Goal: Task Accomplishment & Management: Use online tool/utility

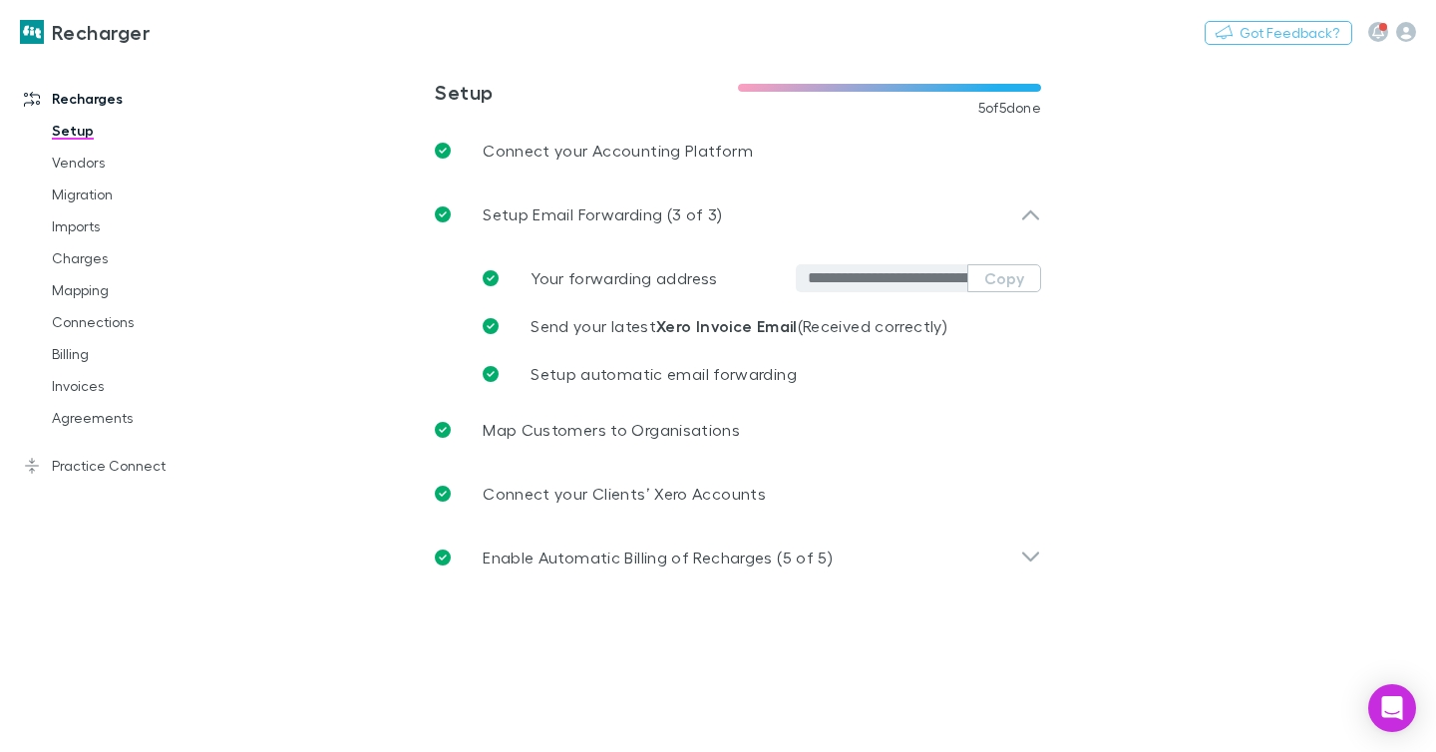
click at [101, 214] on link "Imports" at bounding box center [137, 226] width 211 height 32
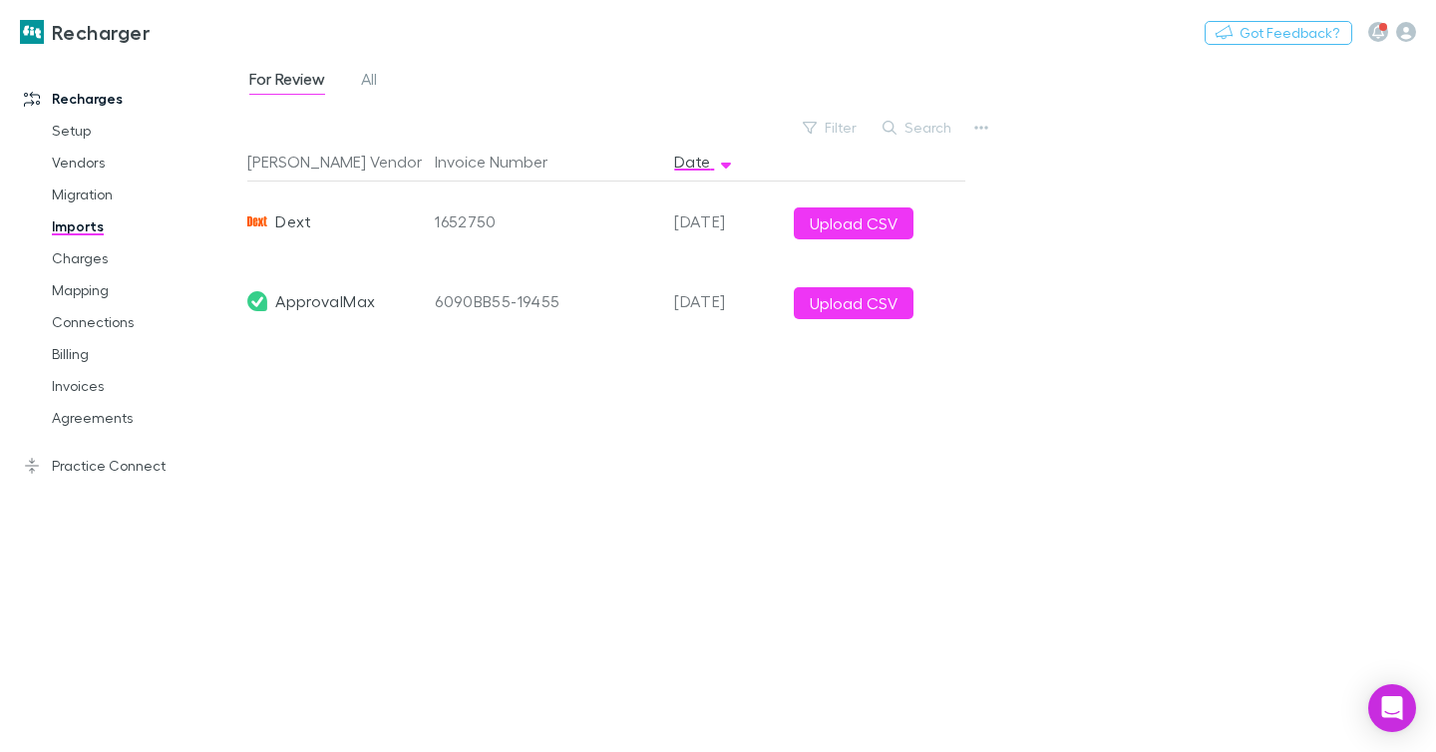
click at [966, 131] on div "Filter Search" at bounding box center [880, 128] width 175 height 28
click at [983, 125] on icon "button" at bounding box center [982, 128] width 14 height 16
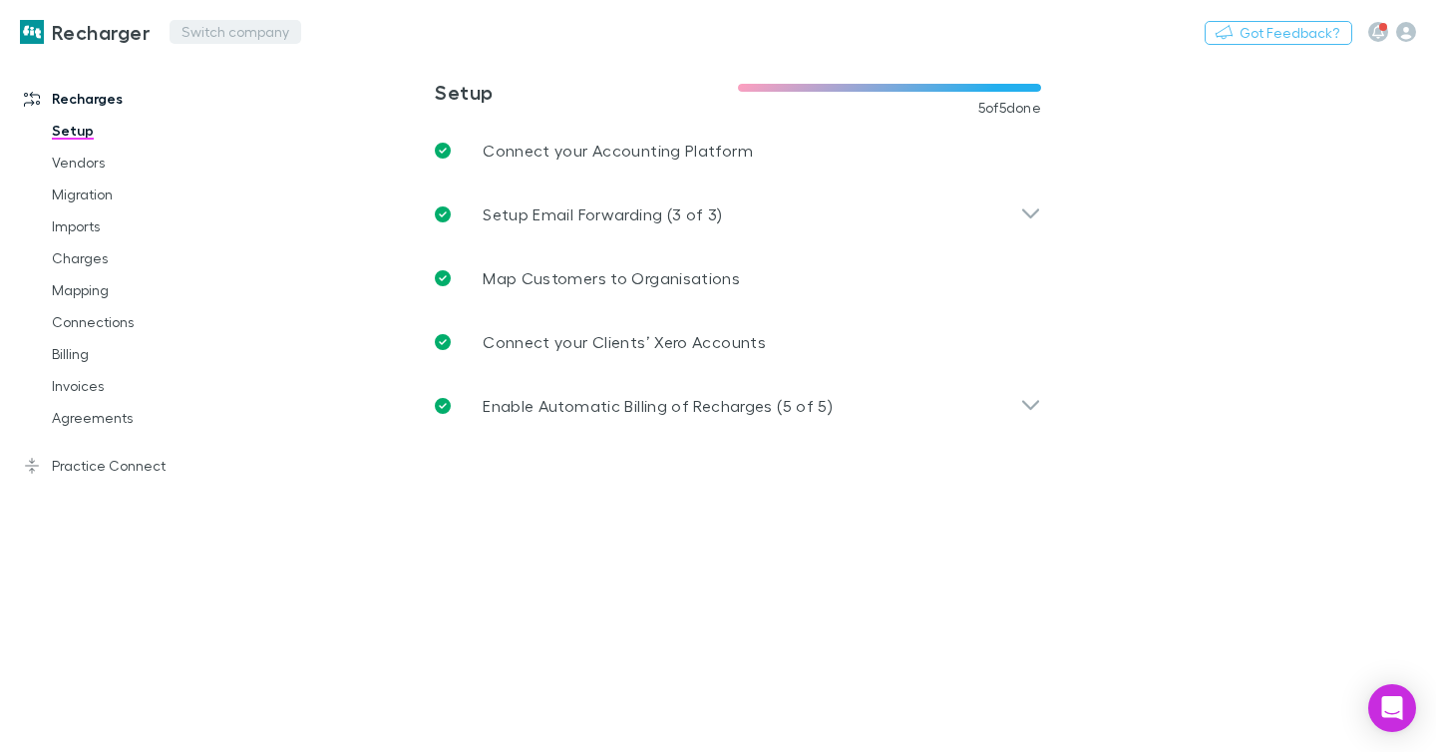
click at [227, 25] on button "Switch company" at bounding box center [236, 32] width 132 height 24
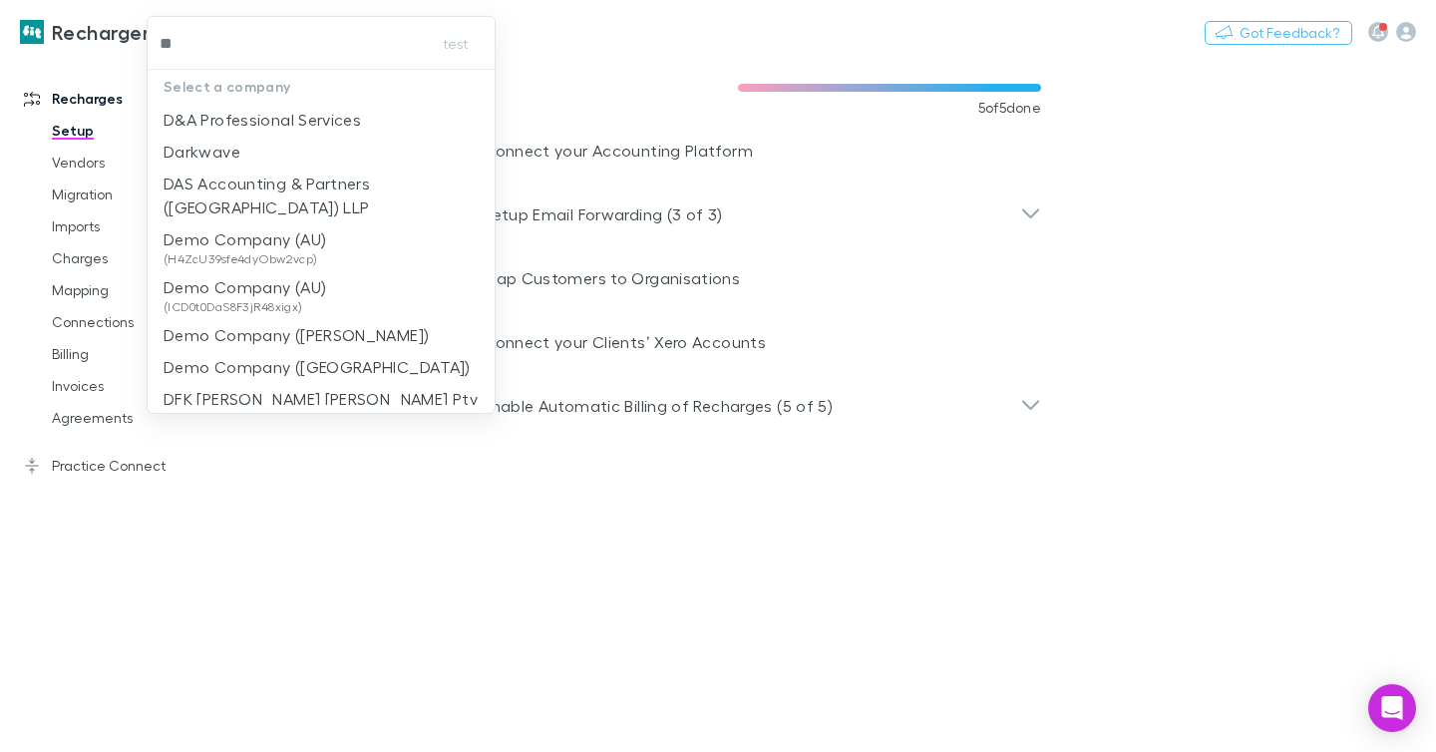
type input "***"
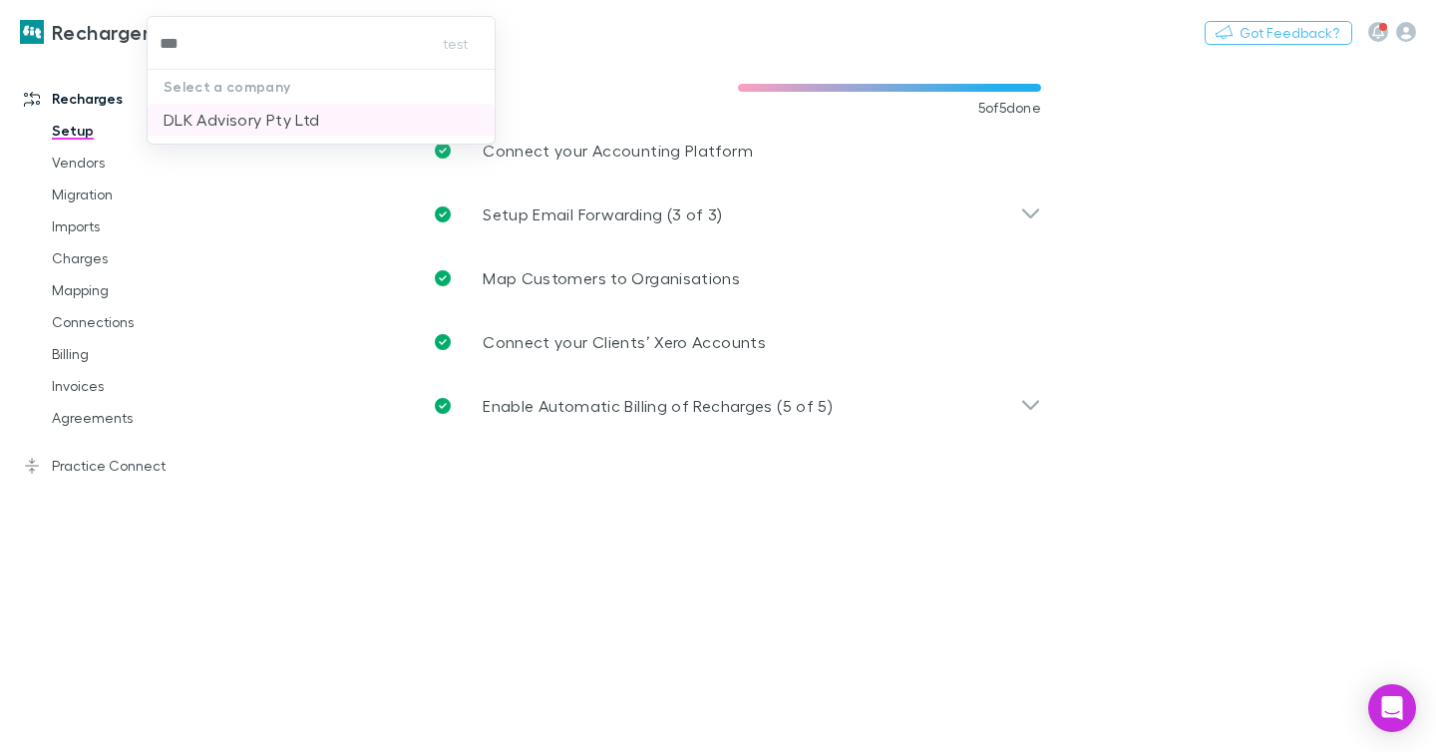
click at [222, 115] on p "DLK Advisory Pty Ltd" at bounding box center [242, 120] width 156 height 24
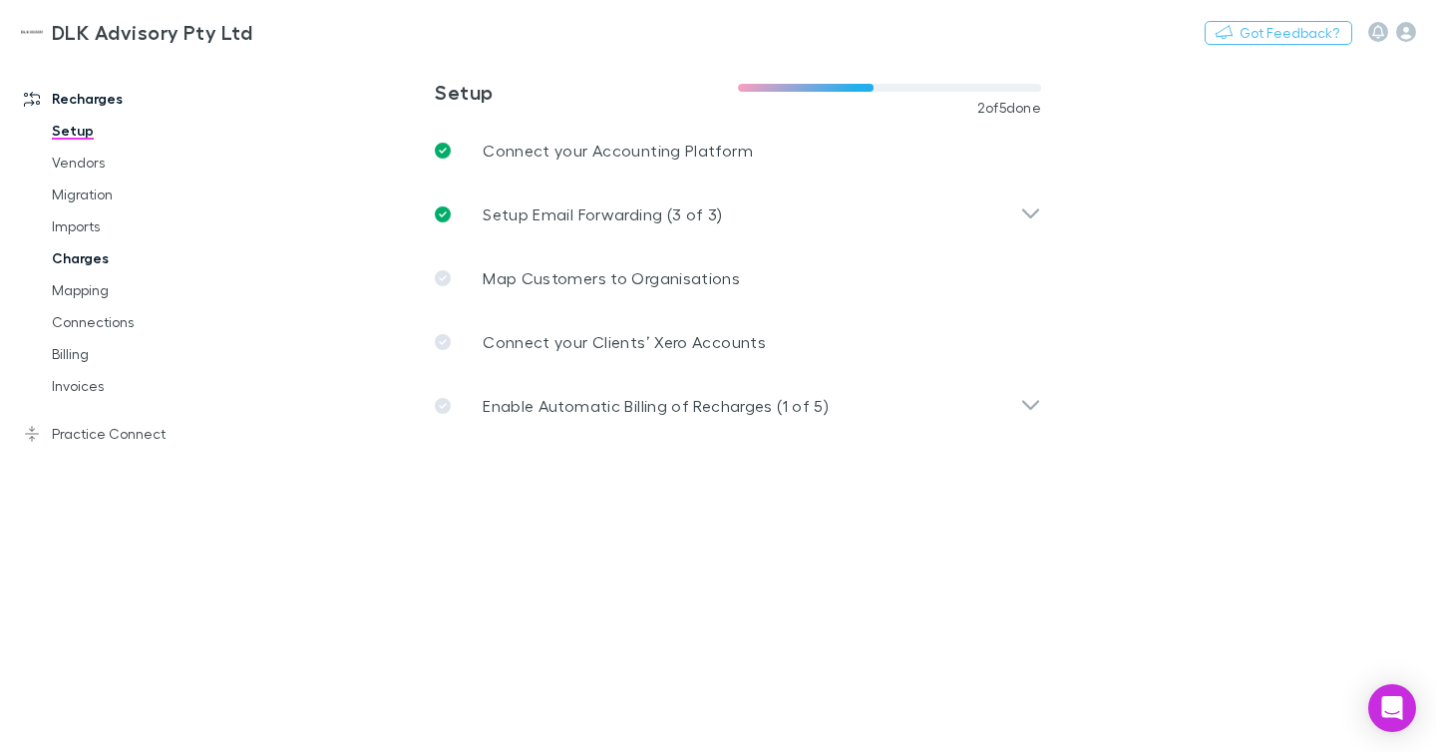
click at [101, 265] on link "Charges" at bounding box center [137, 258] width 211 height 32
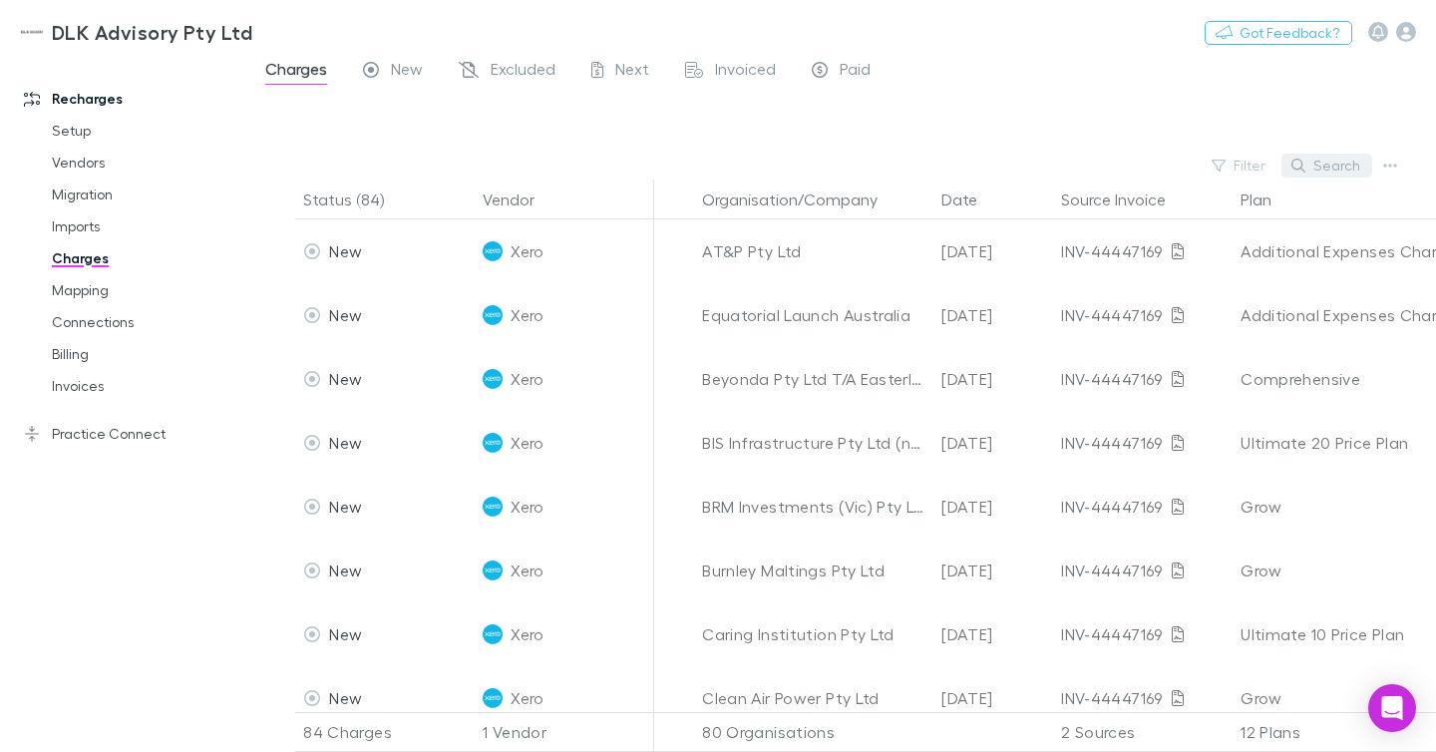
click at [1330, 174] on button "Search" at bounding box center [1327, 166] width 91 height 24
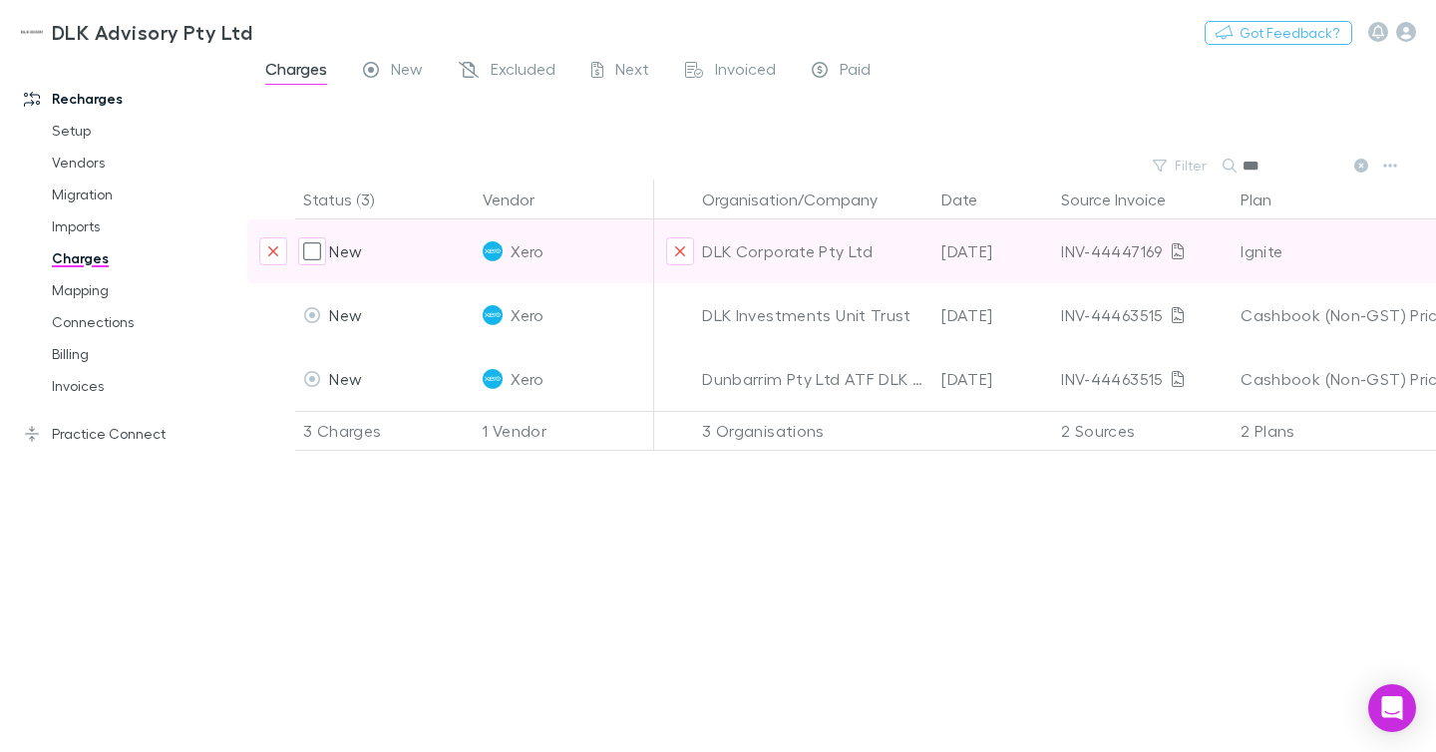
type input "***"
click at [842, 251] on div "DLK Corporate Pty Ltd" at bounding box center [813, 251] width 223 height 64
copy div "DLK Corporate Pty Ltd"
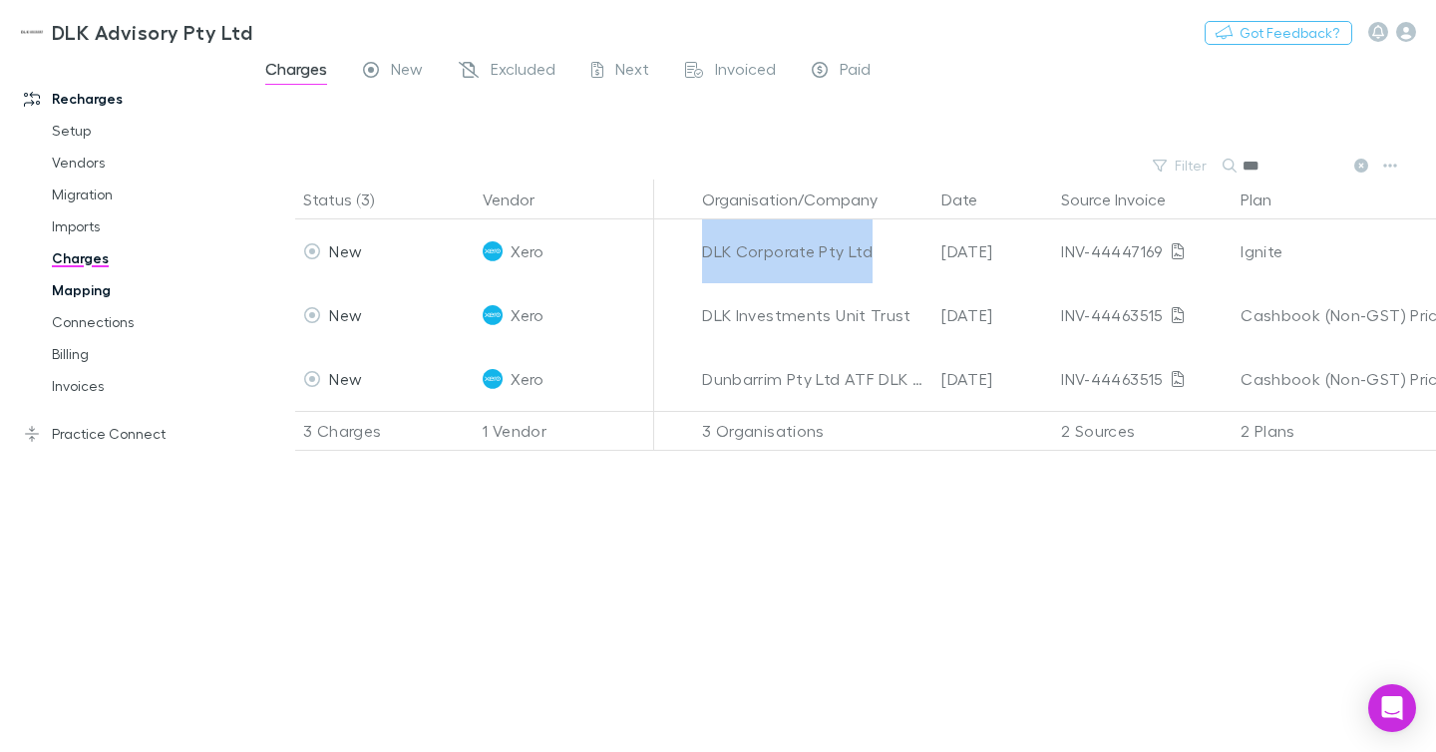
click at [103, 287] on link "Mapping" at bounding box center [137, 290] width 211 height 32
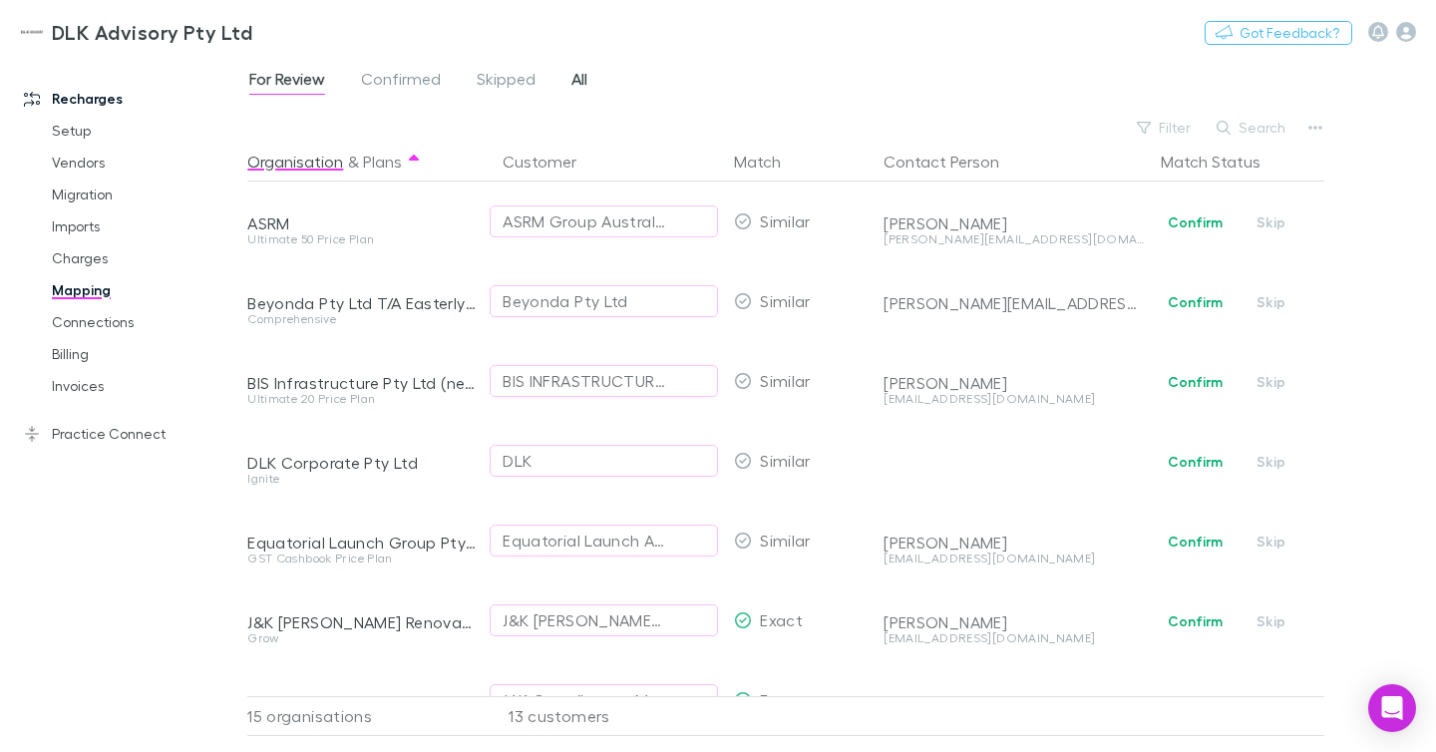
click at [582, 86] on span "All" at bounding box center [580, 82] width 16 height 26
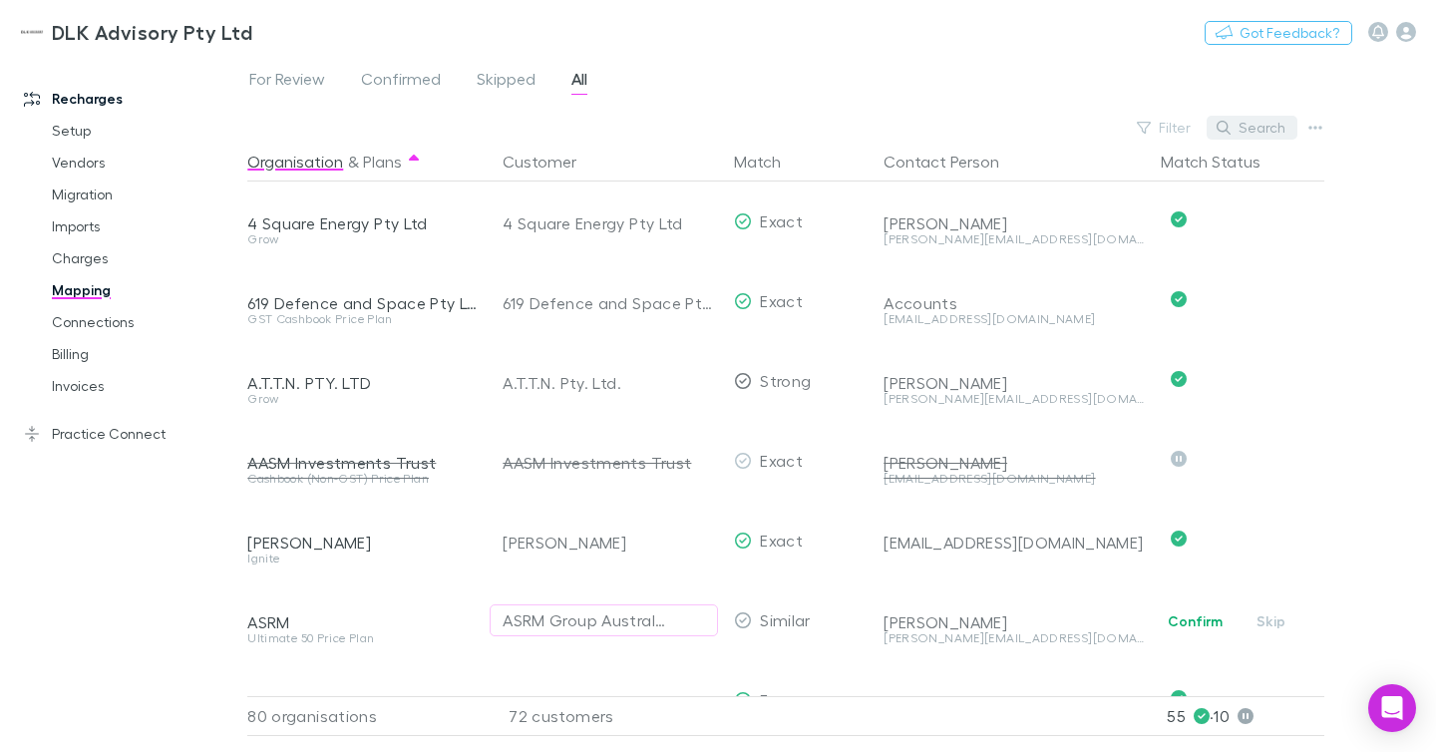
click at [1248, 127] on button "Search" at bounding box center [1252, 128] width 91 height 24
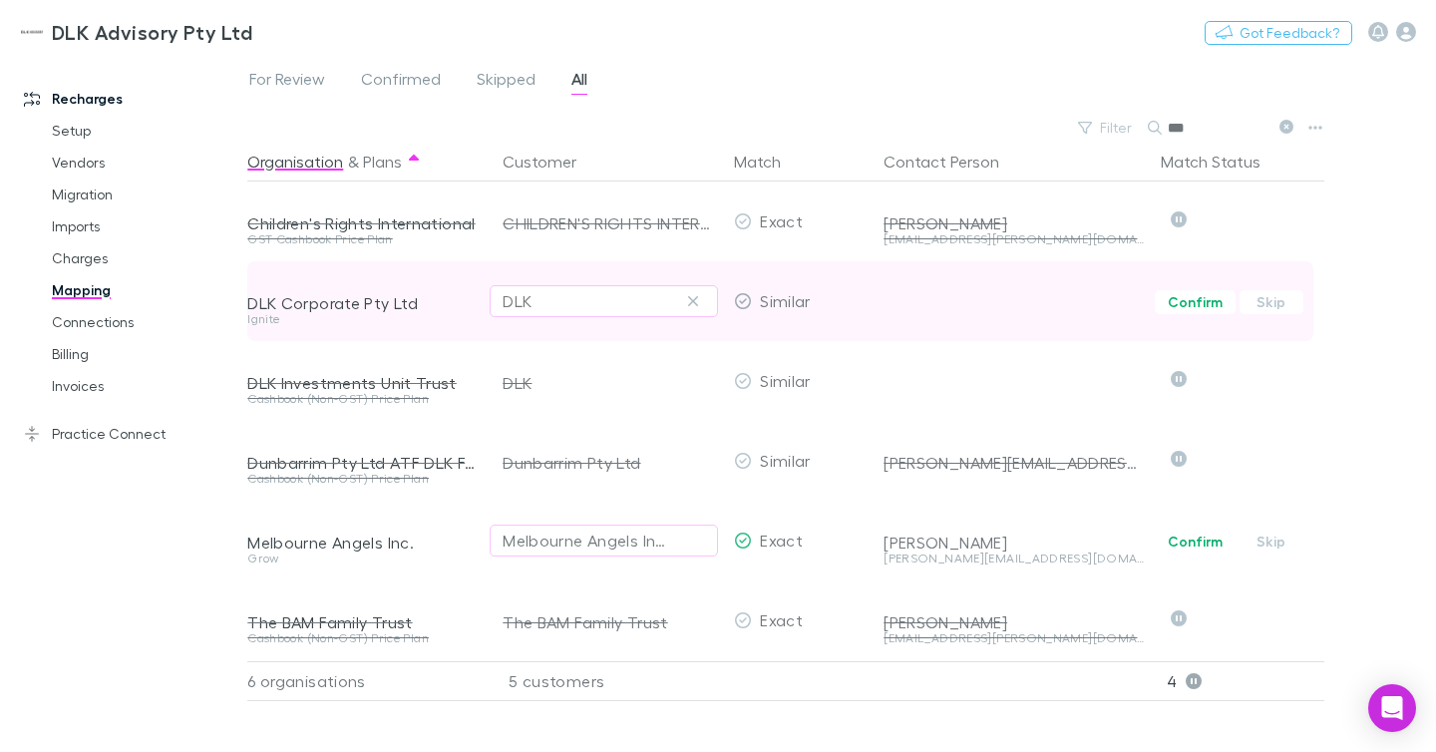
type input "***"
click at [543, 302] on div "DLK" at bounding box center [604, 301] width 203 height 24
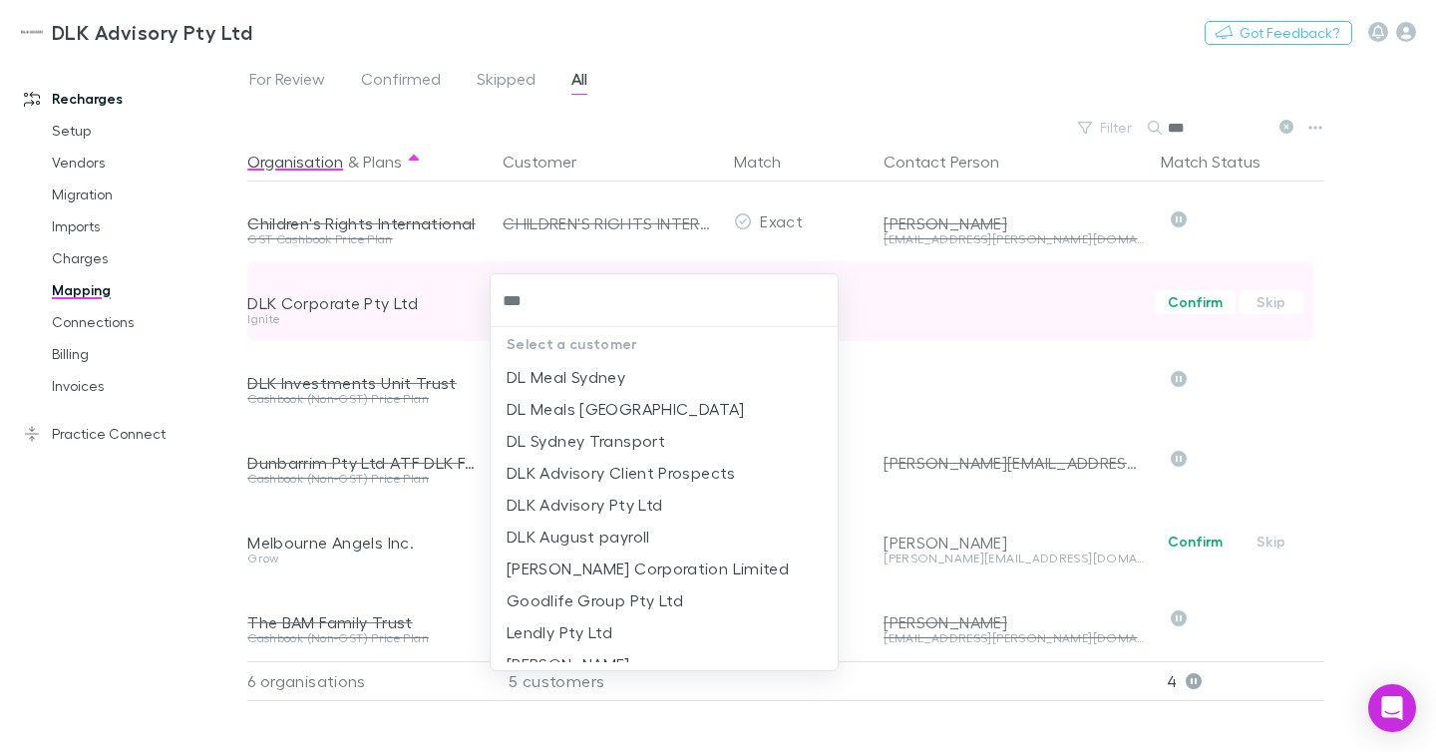
type input "***"
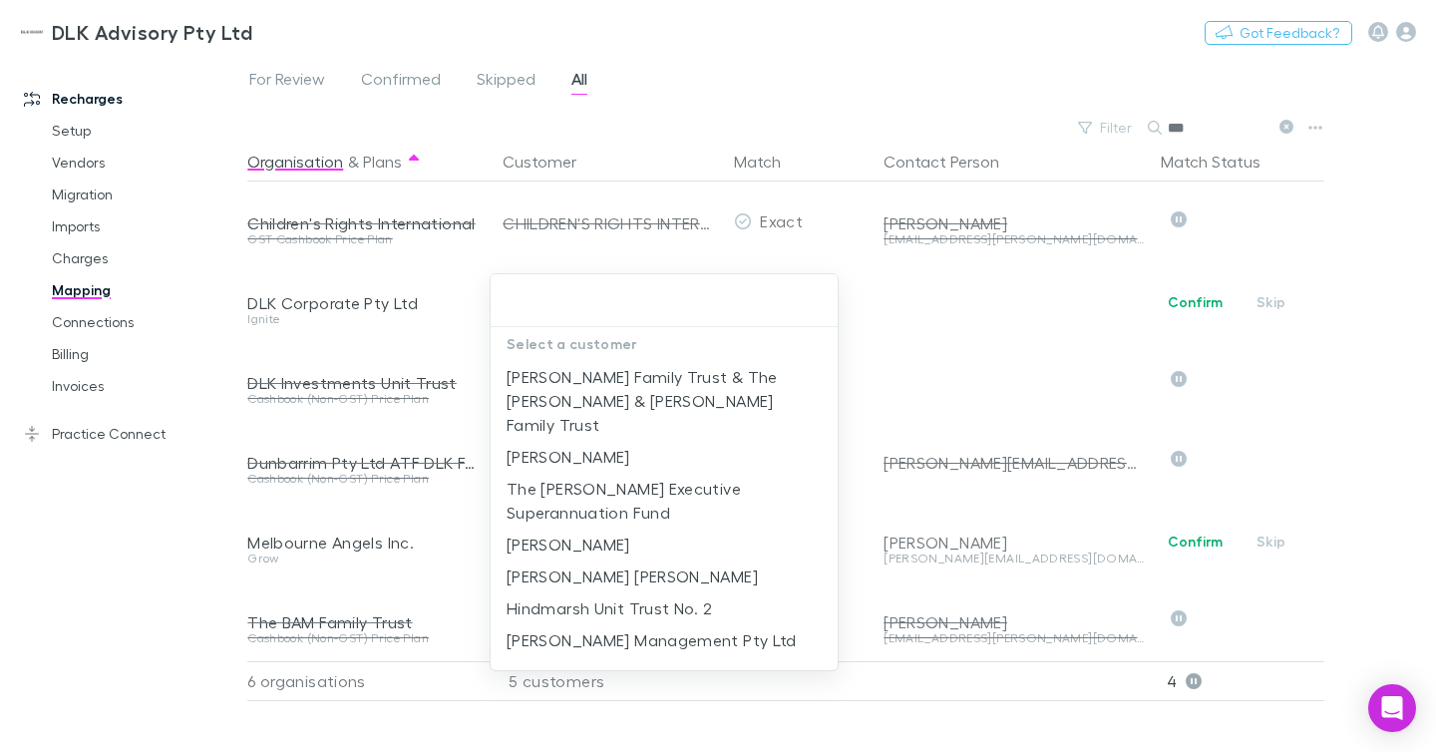
click at [684, 136] on div at bounding box center [718, 376] width 1436 height 752
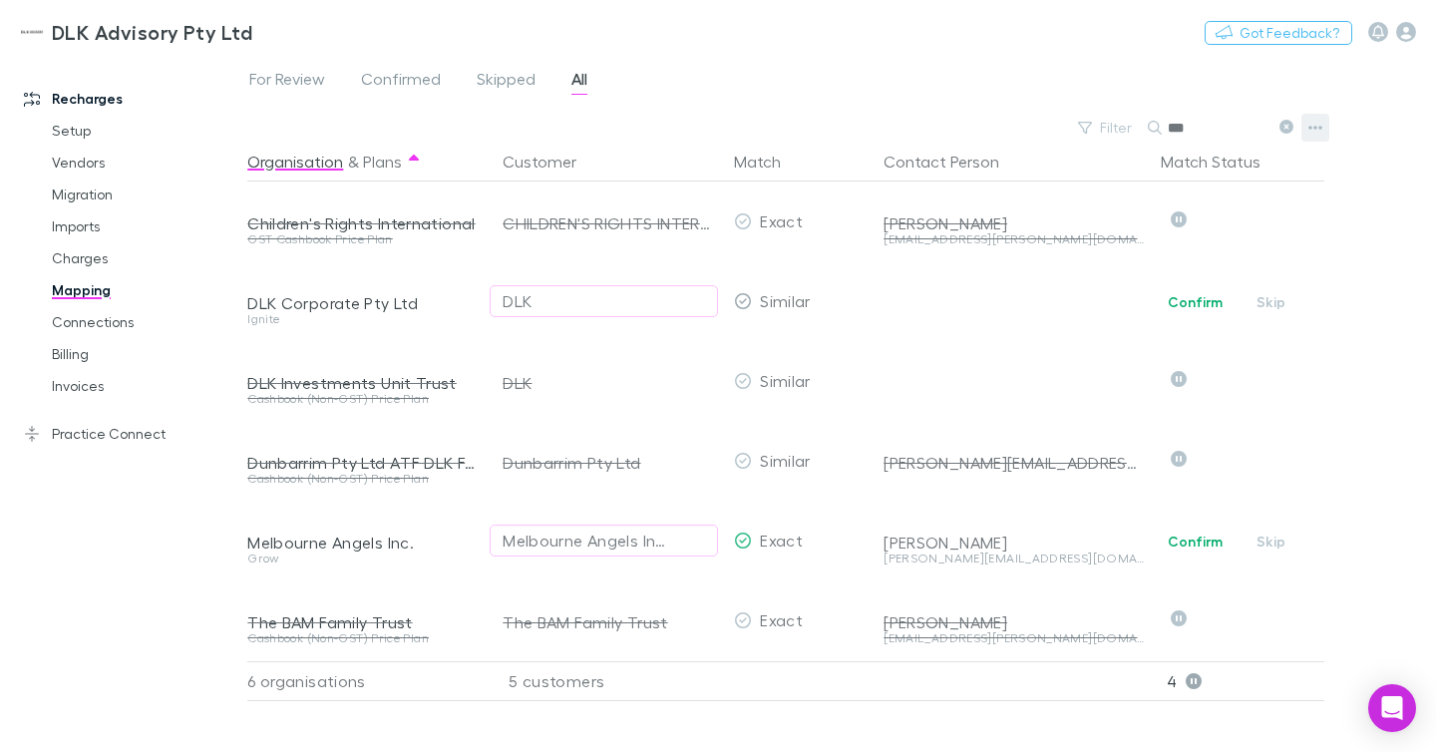
click at [1311, 126] on icon "button" at bounding box center [1317, 128] width 14 height 4
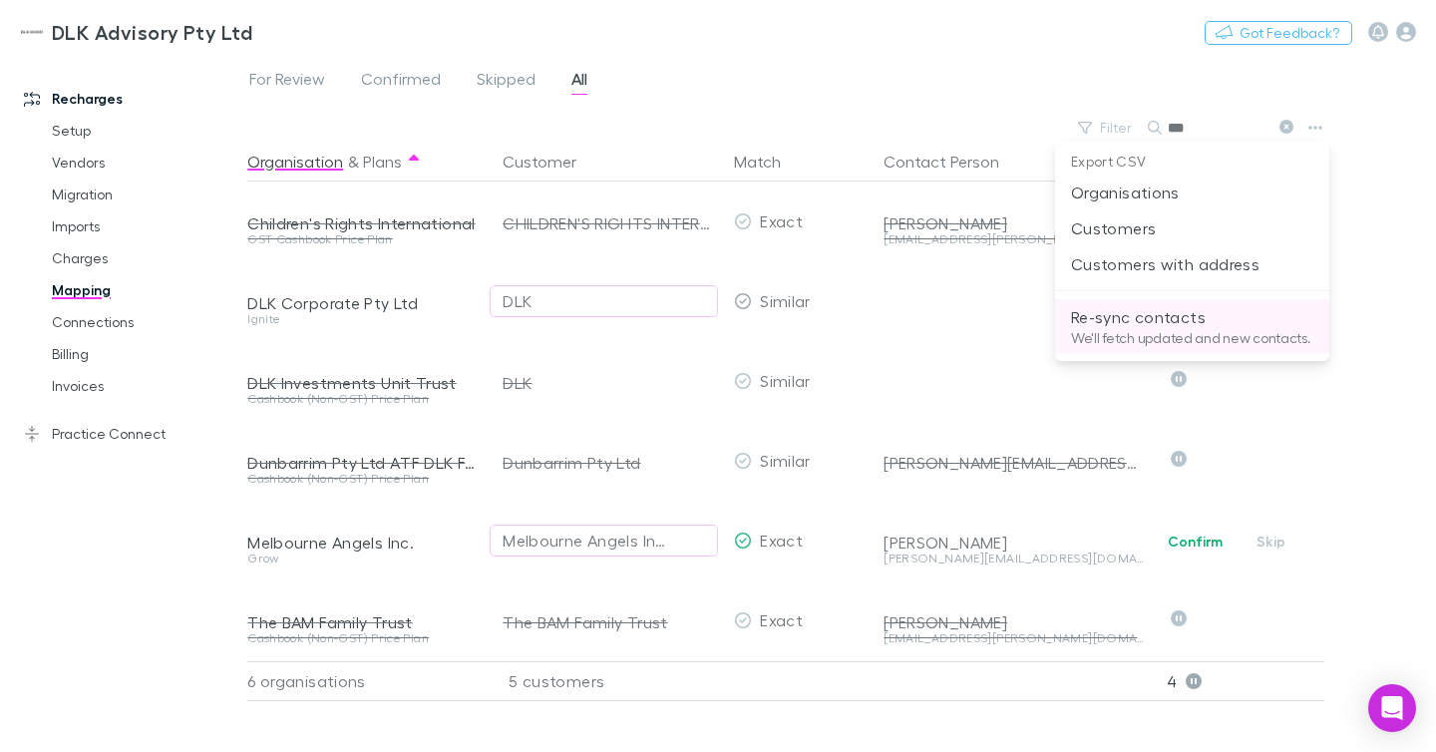
click at [1178, 312] on p "Re-sync contacts" at bounding box center [1192, 317] width 242 height 24
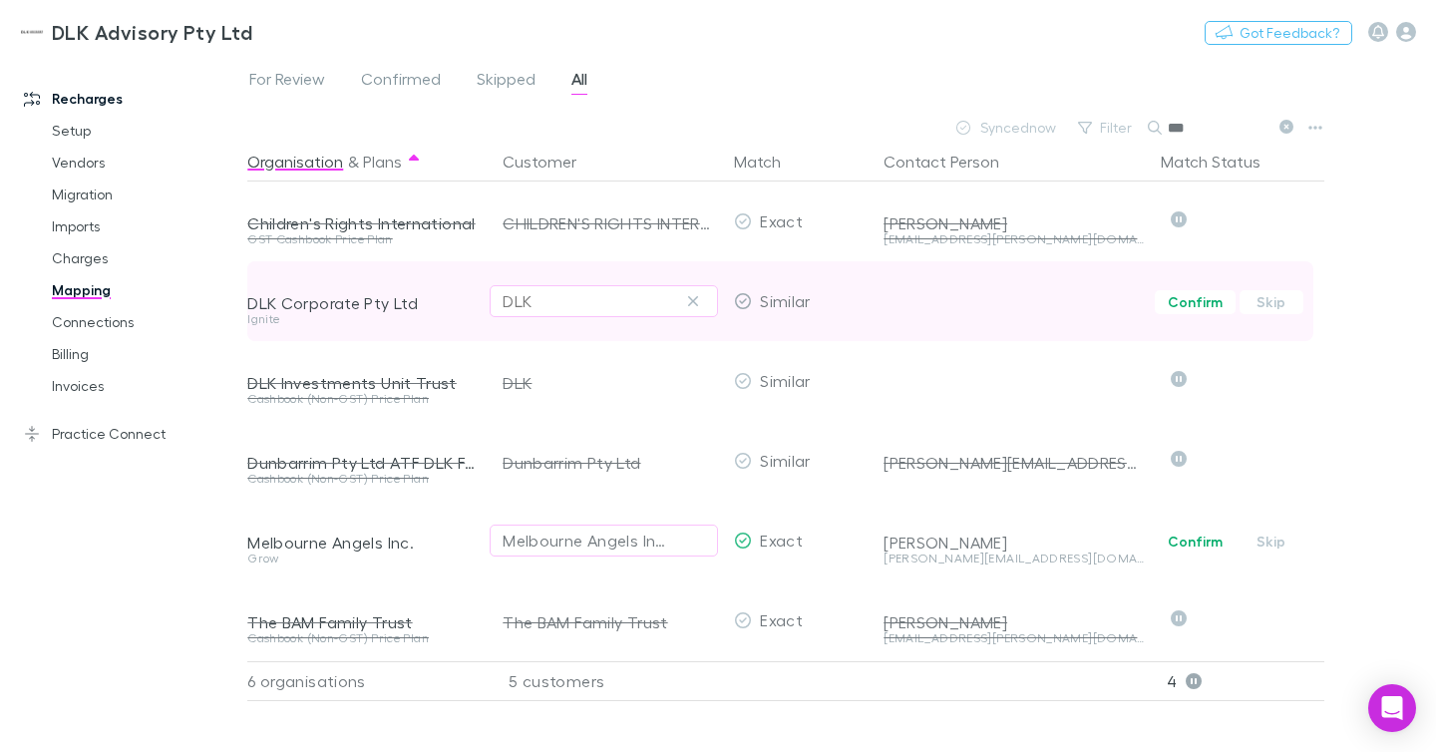
click at [604, 307] on div "DLK" at bounding box center [604, 301] width 203 height 24
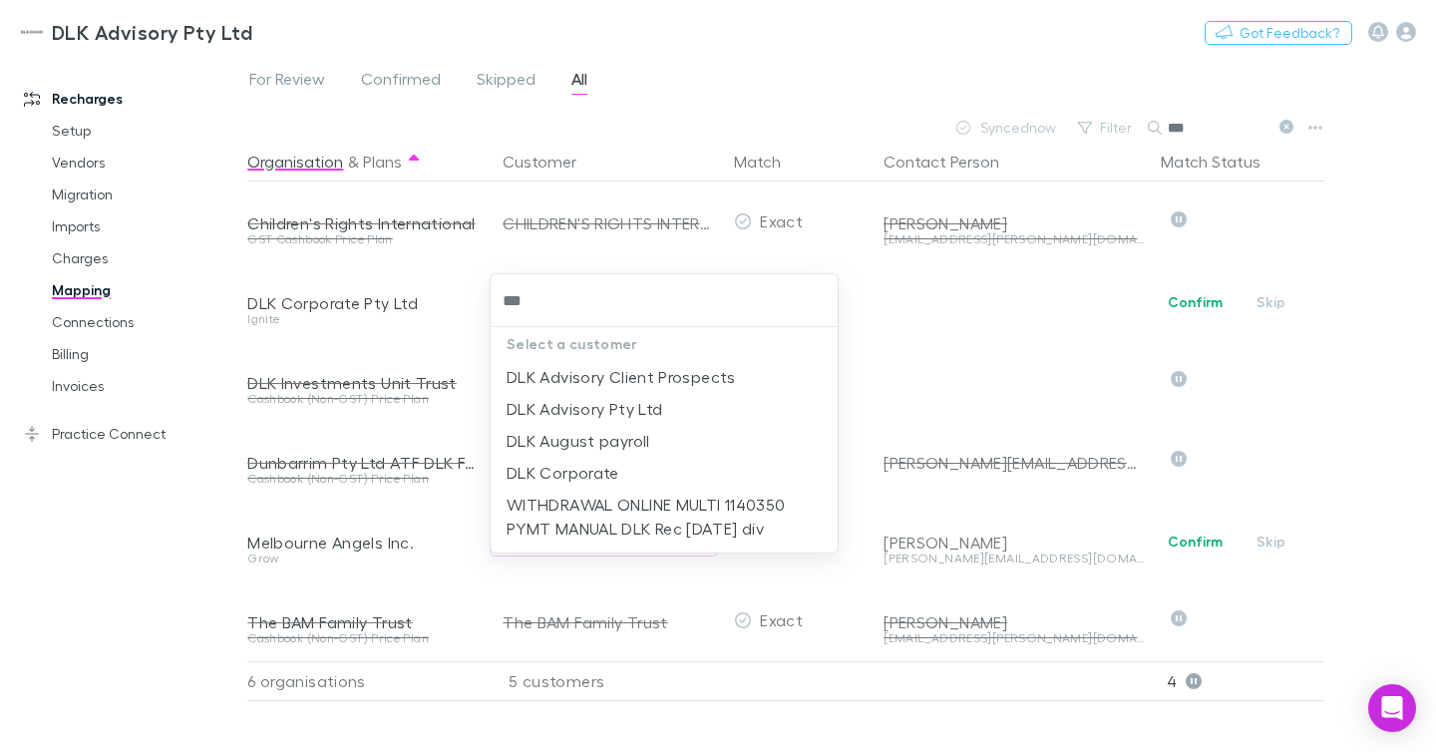
type input "***"
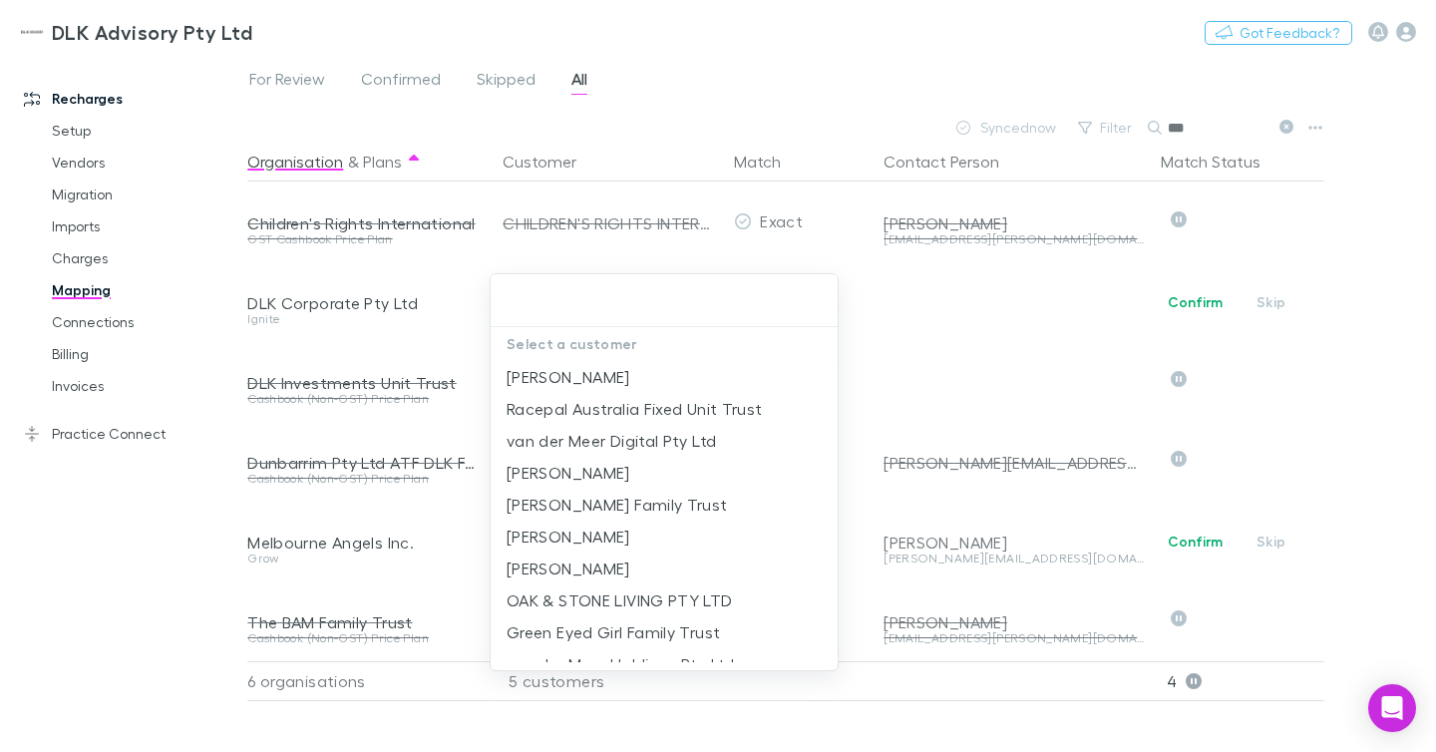
click at [647, 296] on input "text" at bounding box center [664, 300] width 331 height 37
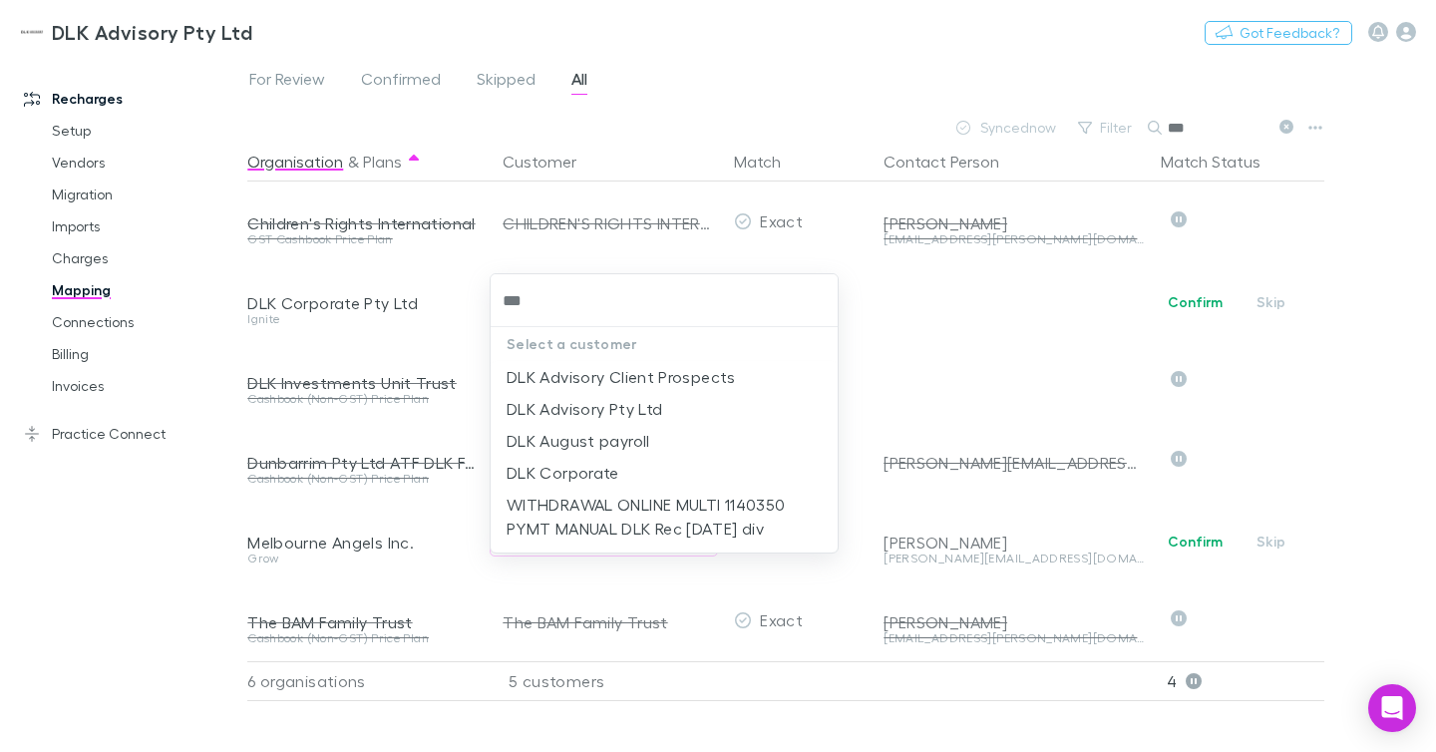
type input "***"
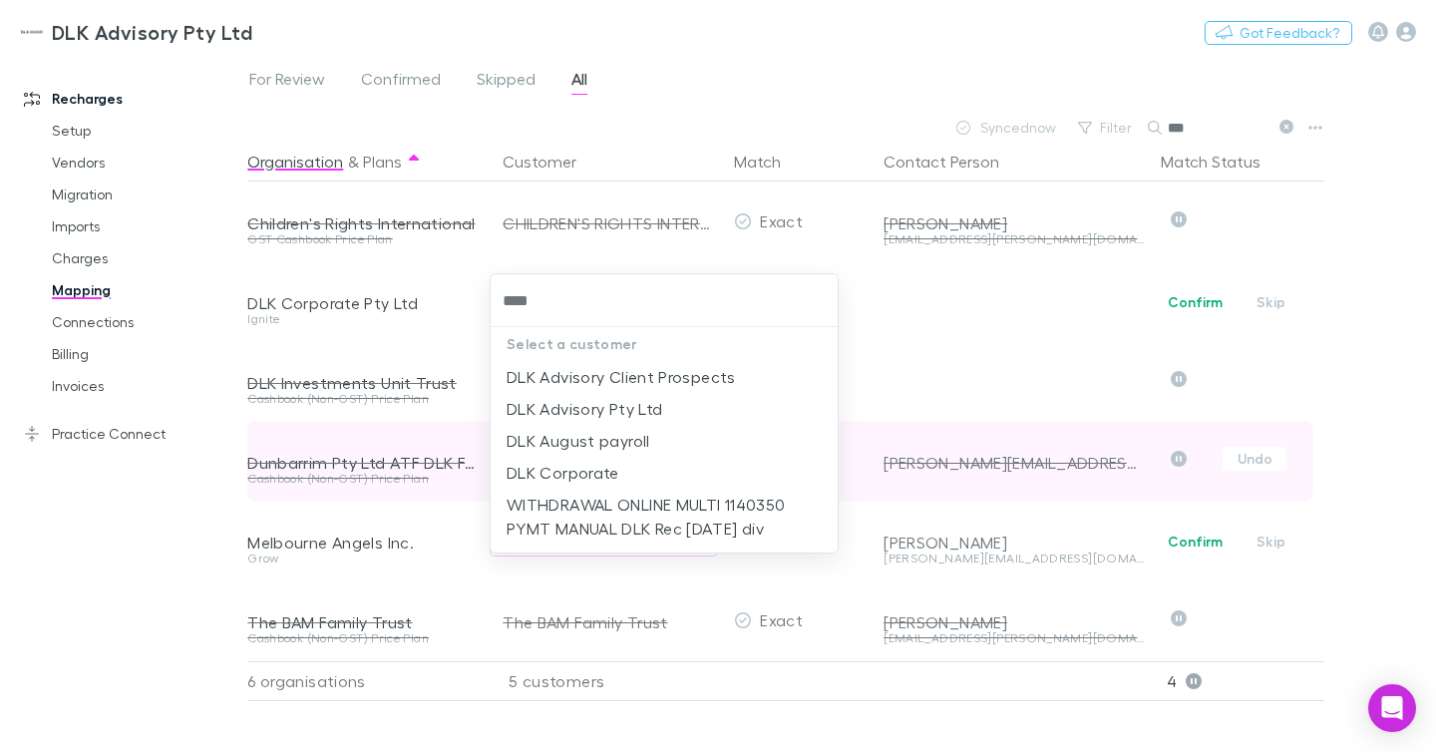
click at [610, 462] on li "DLK Corporate" at bounding box center [664, 473] width 347 height 32
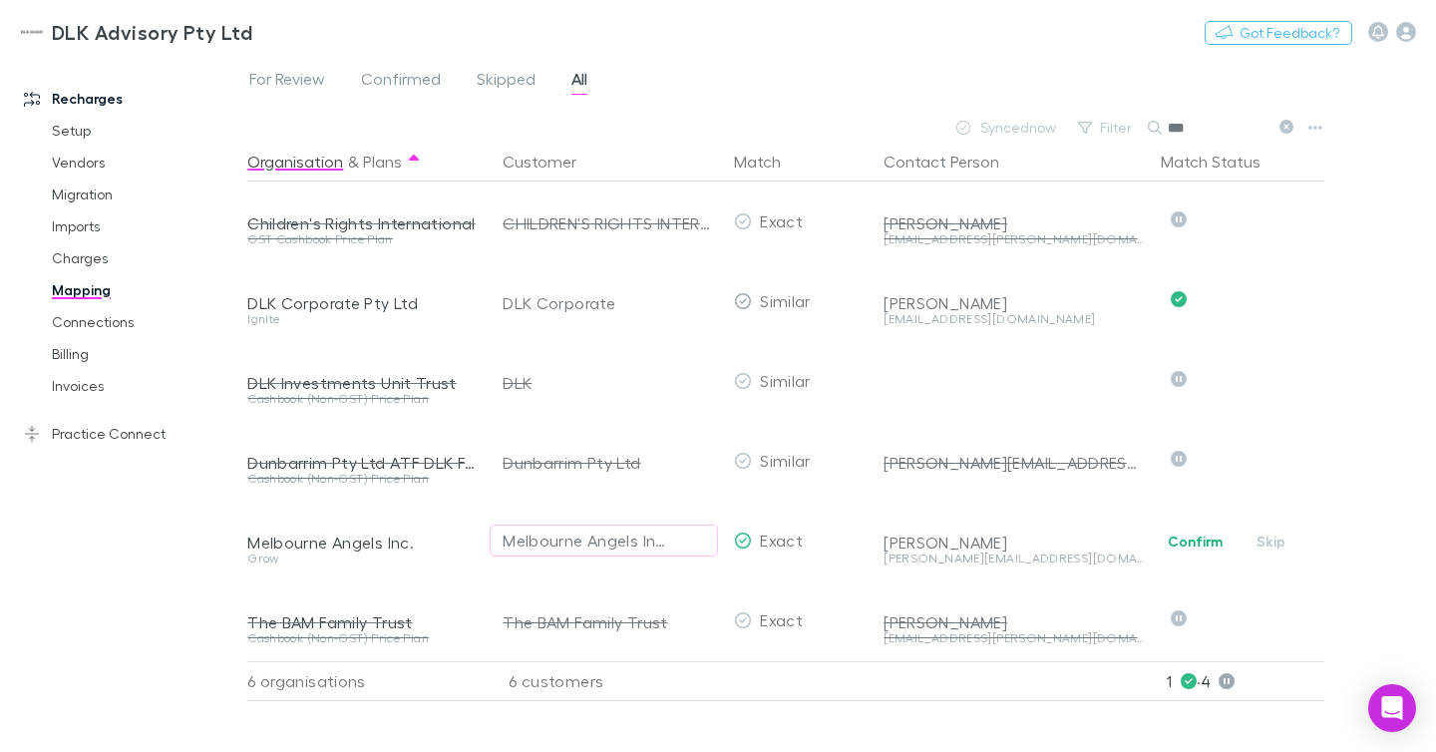
click at [1286, 124] on icon at bounding box center [1287, 127] width 14 height 14
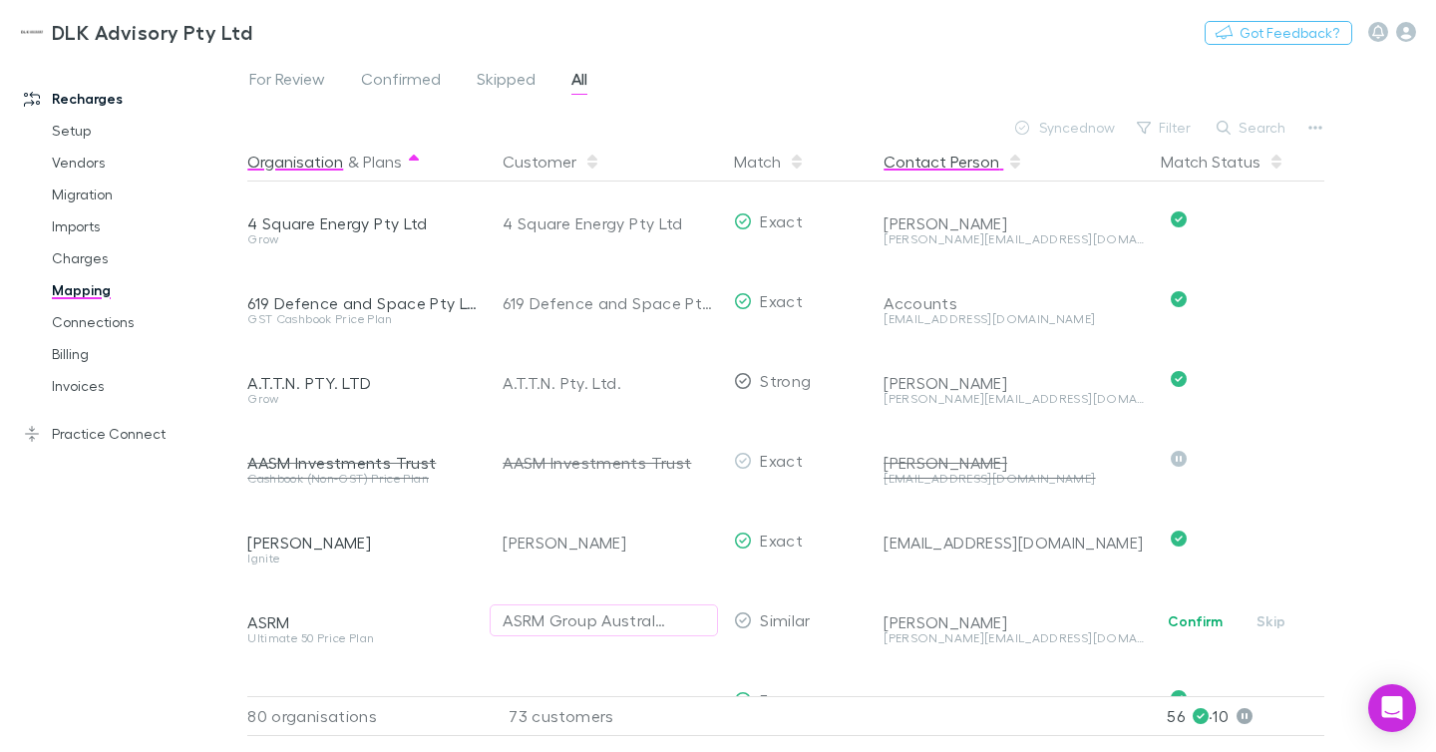
click at [929, 162] on button "Contact Person" at bounding box center [954, 162] width 140 height 40
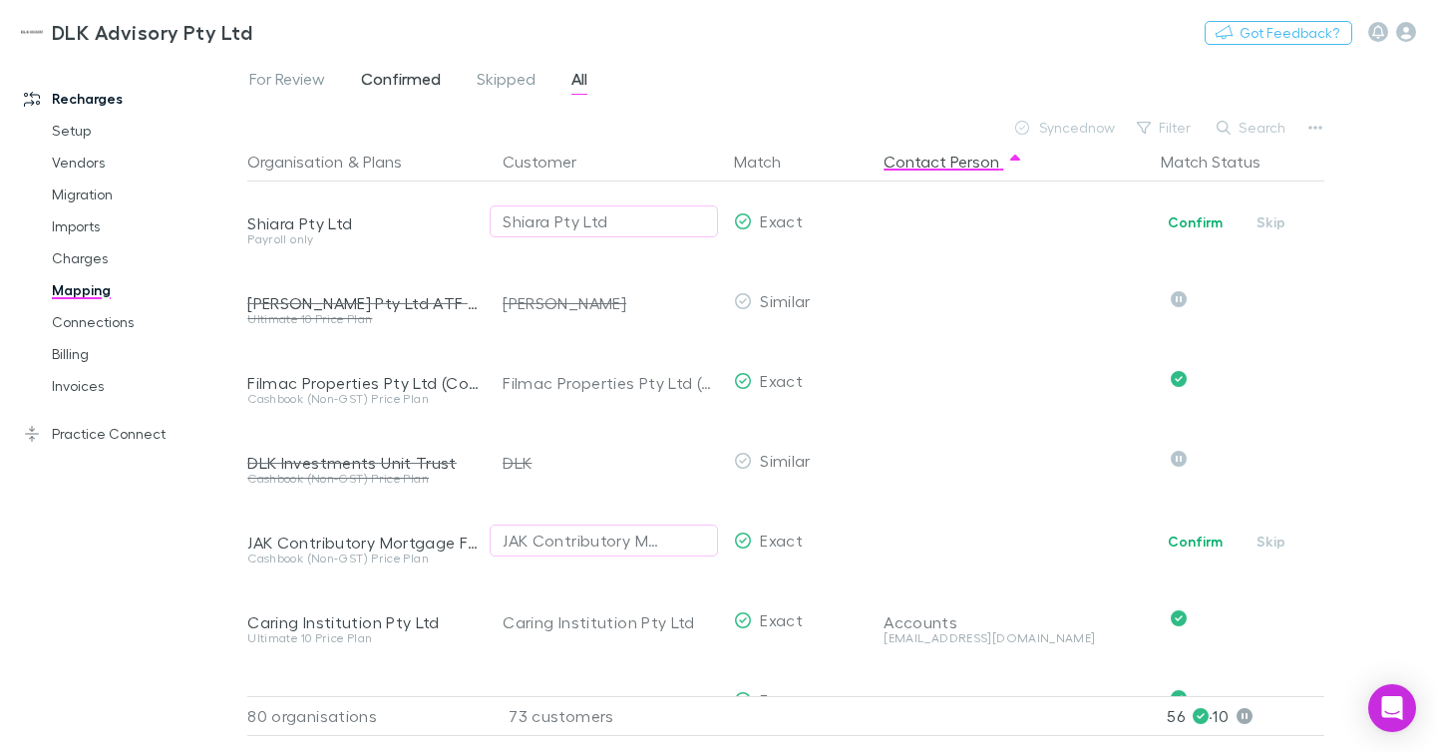
click at [389, 78] on span "Confirmed" at bounding box center [401, 82] width 80 height 26
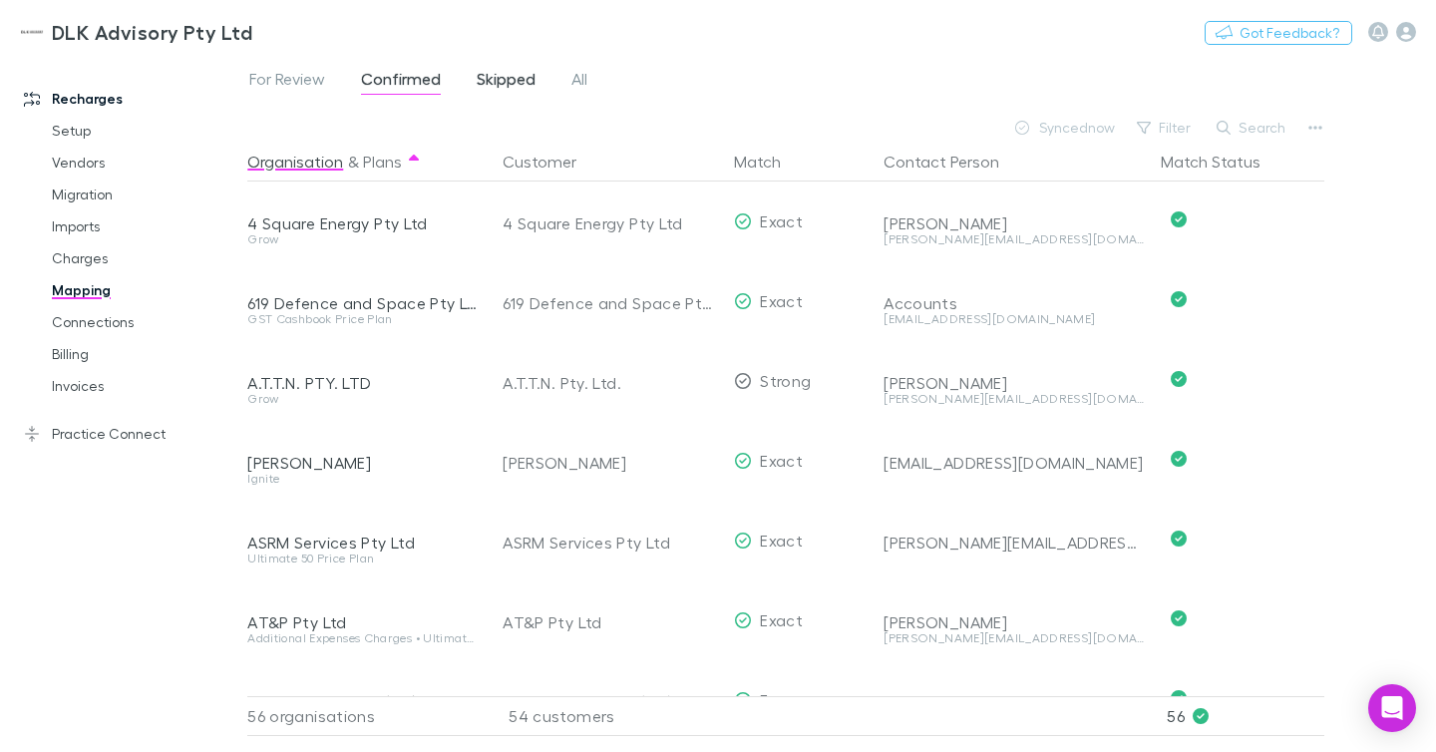
click at [475, 83] on link "Skipped" at bounding box center [506, 82] width 63 height 32
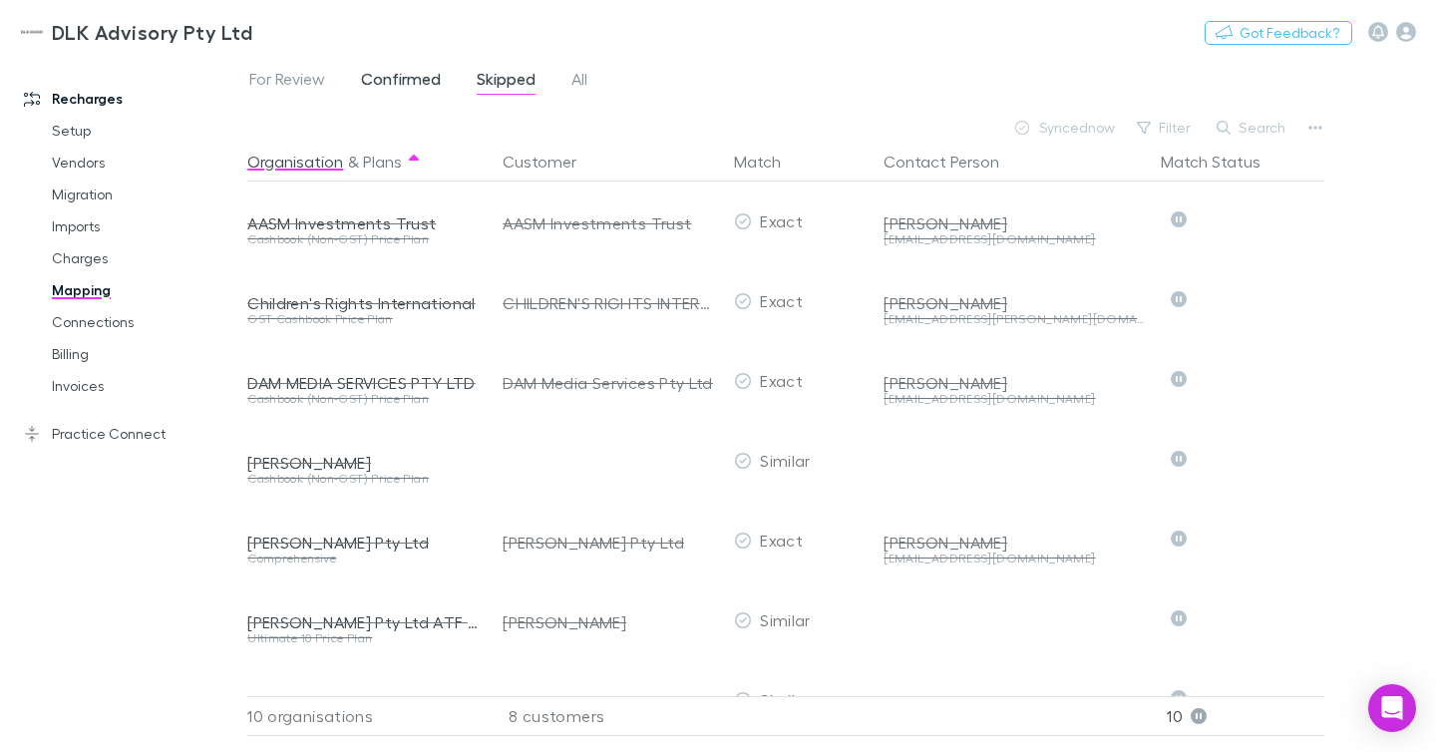
click at [437, 81] on span "Confirmed" at bounding box center [401, 82] width 80 height 26
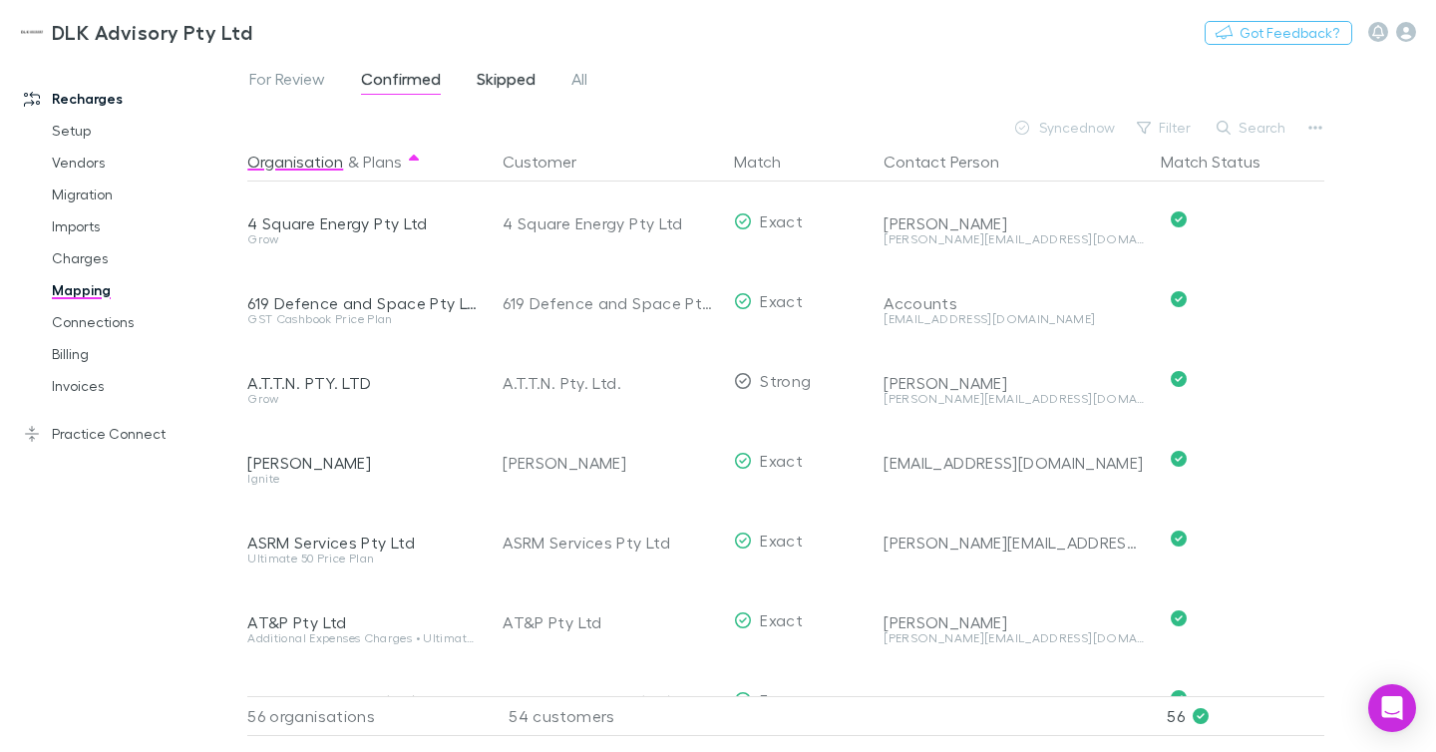
click at [519, 87] on span "Skipped" at bounding box center [506, 82] width 59 height 26
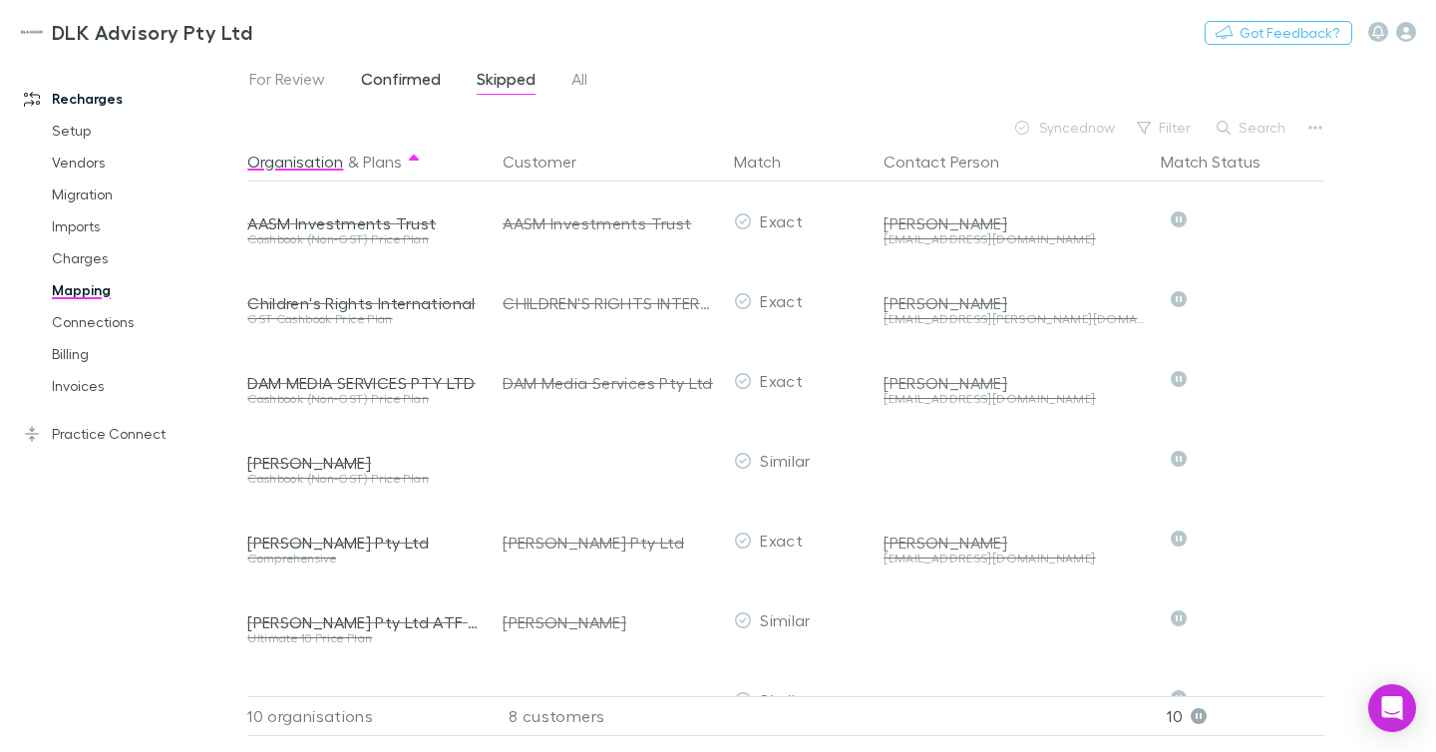
click at [428, 81] on span "Confirmed" at bounding box center [401, 82] width 80 height 26
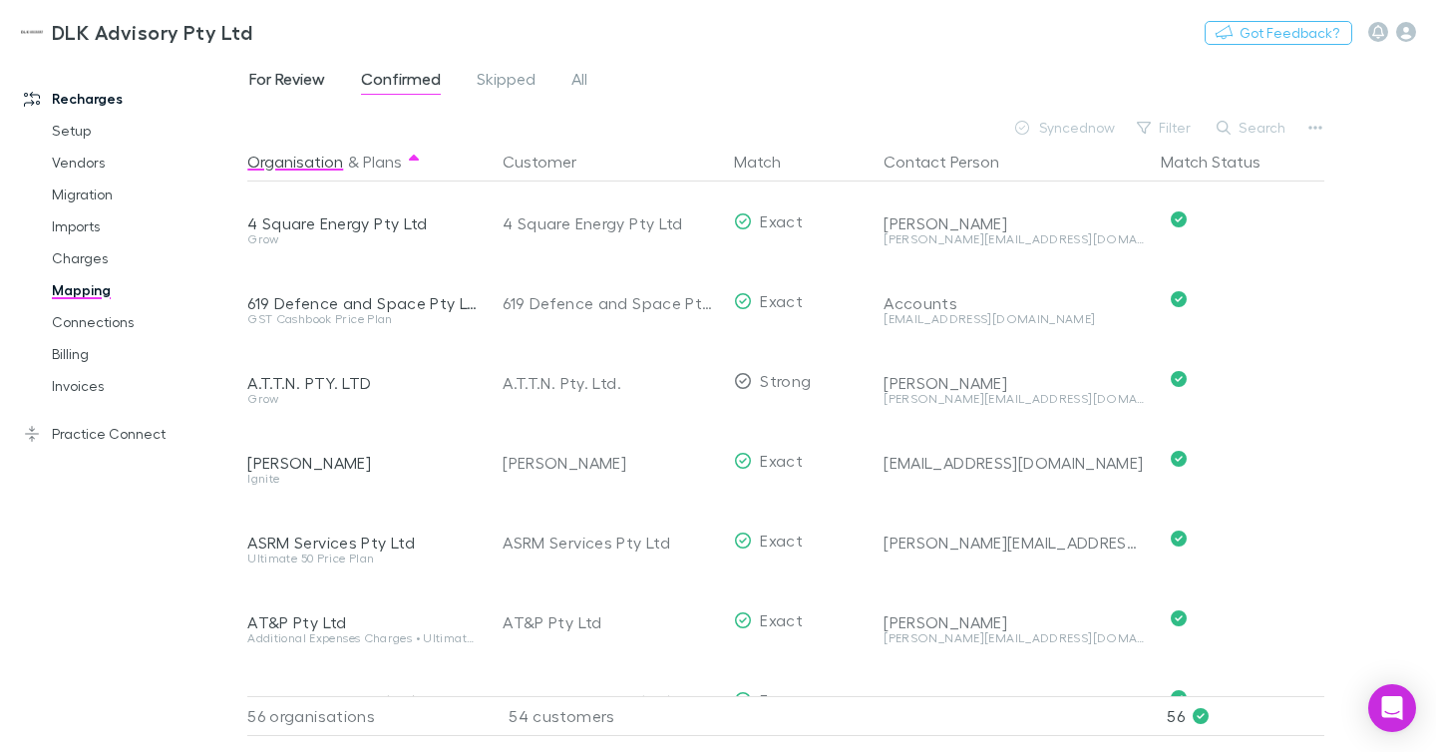
click at [303, 78] on span "For Review" at bounding box center [287, 82] width 76 height 26
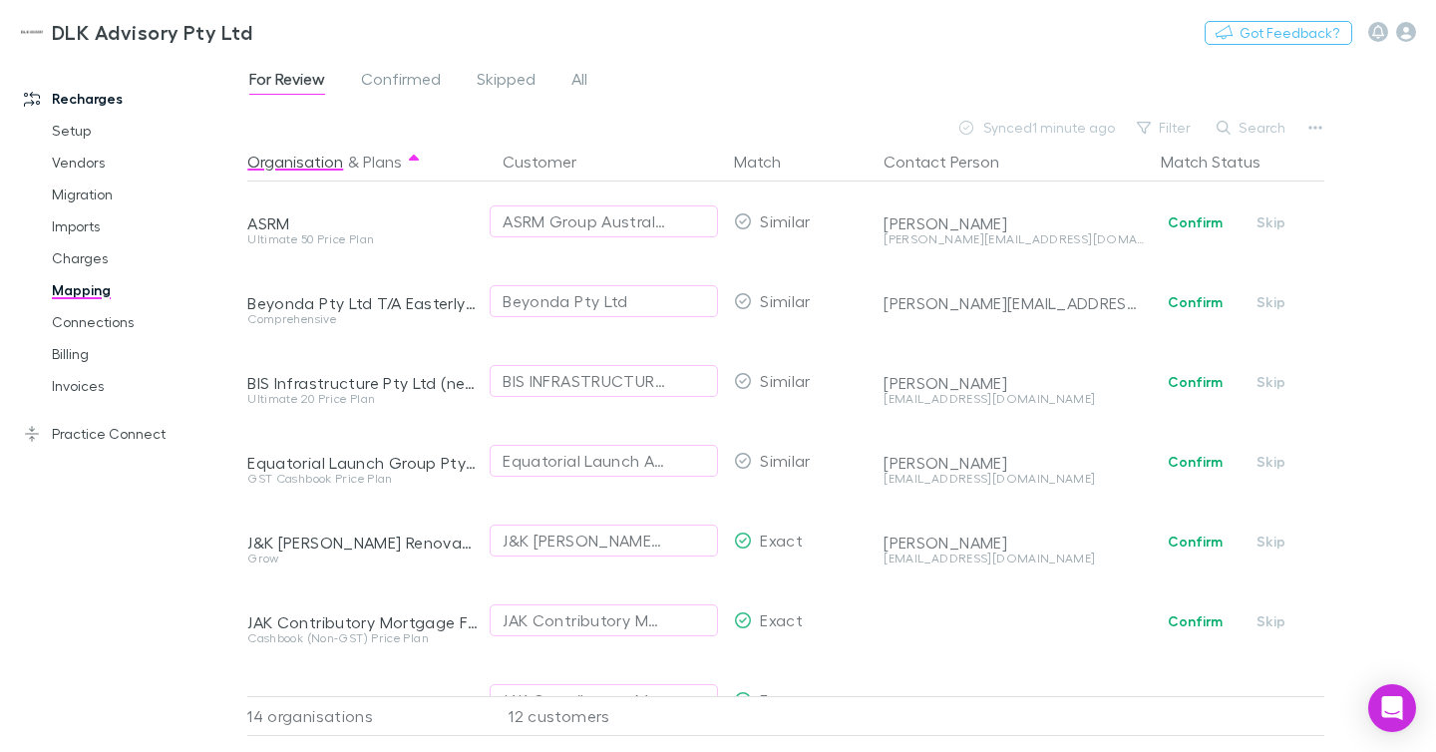
scroll to position [619, 0]
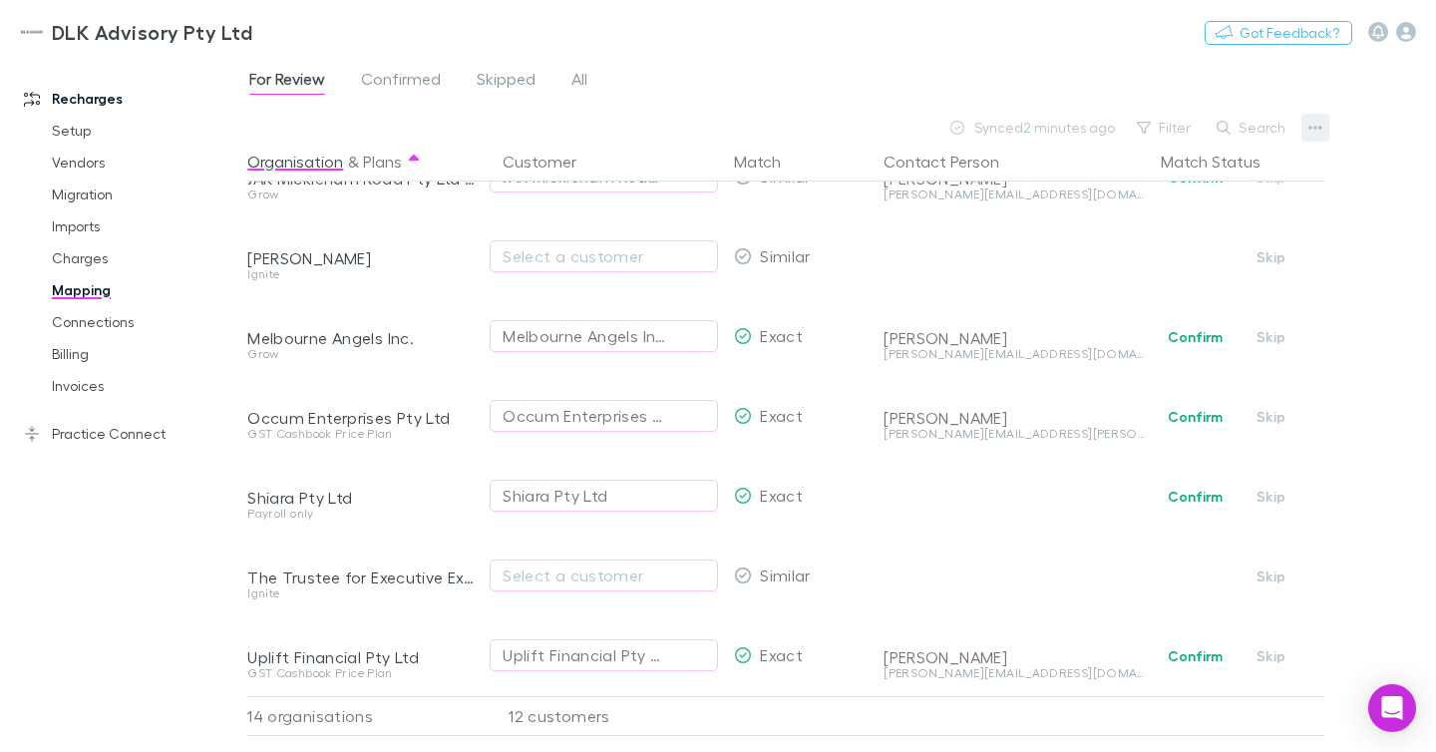
click at [1309, 121] on icon "button" at bounding box center [1316, 128] width 14 height 16
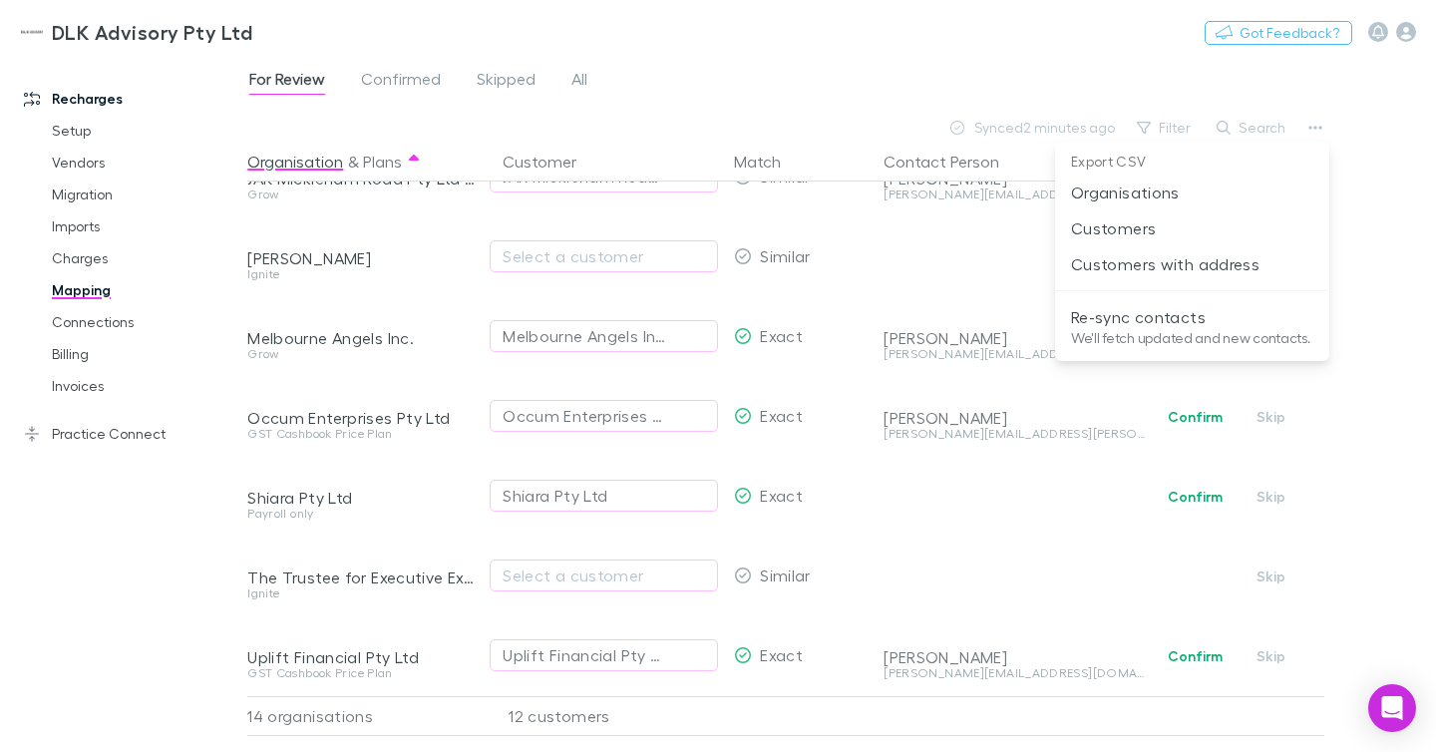
click at [976, 74] on div at bounding box center [718, 376] width 1436 height 752
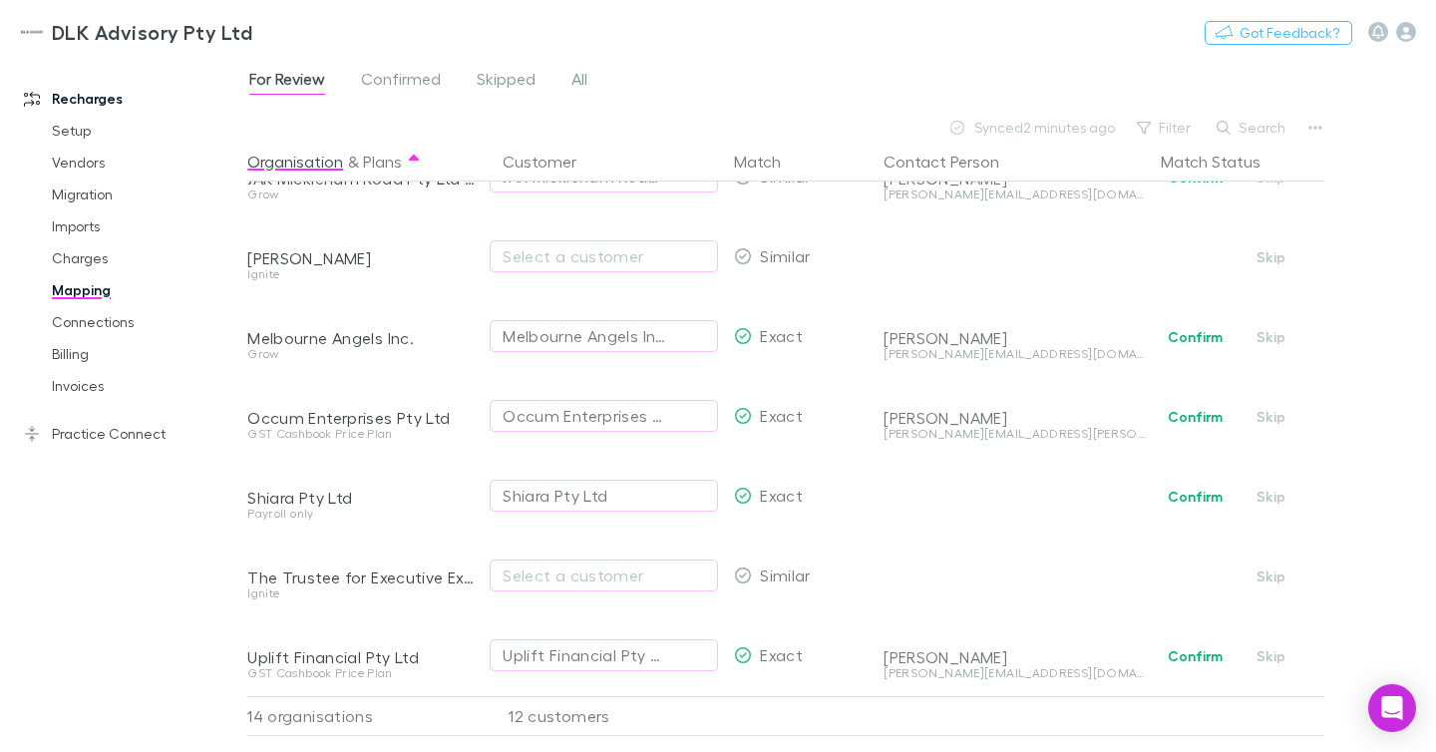
click at [108, 511] on div "Recharges Setup Vendors Migration Imports Charges Mapping Connections Billing I…" at bounding box center [123, 391] width 247 height 657
click at [76, 353] on link "Billing" at bounding box center [137, 354] width 211 height 32
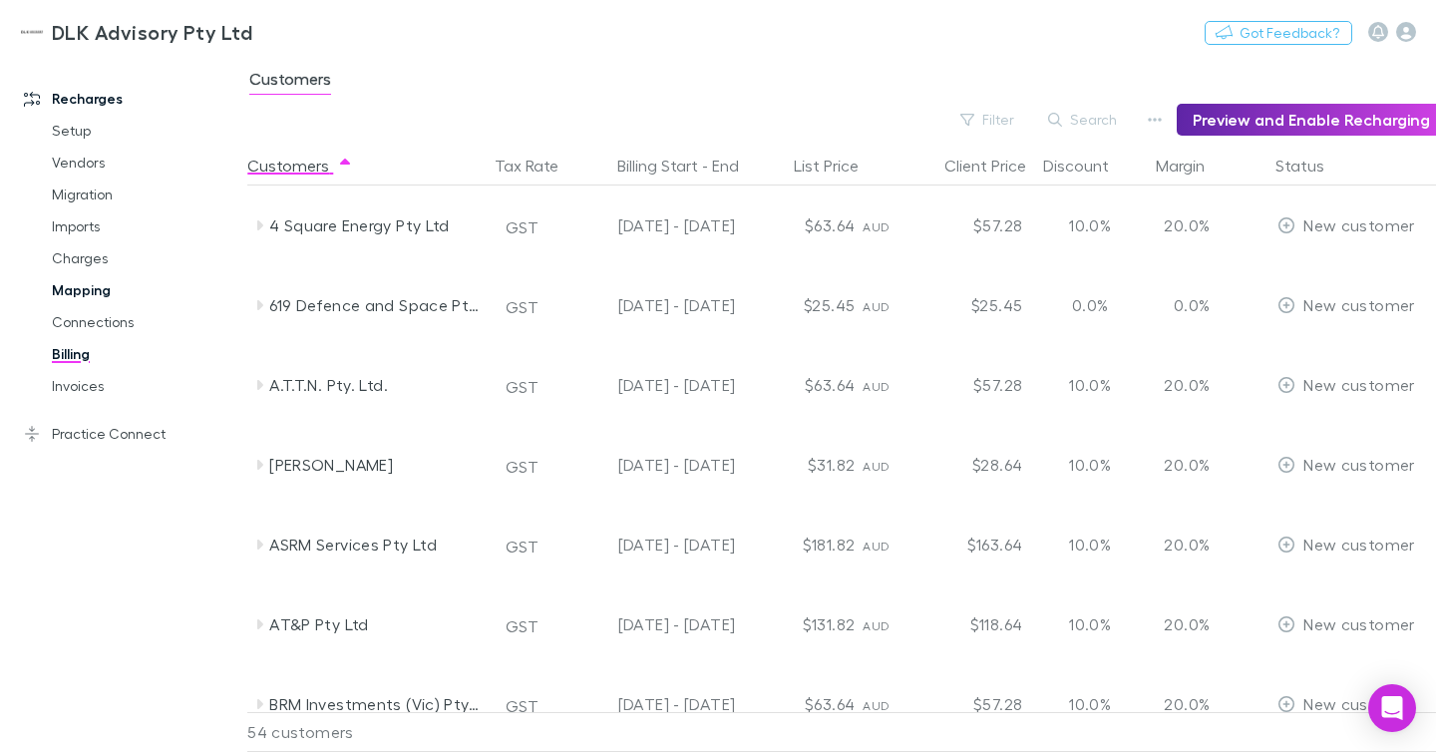
click at [93, 294] on link "Mapping" at bounding box center [137, 290] width 211 height 32
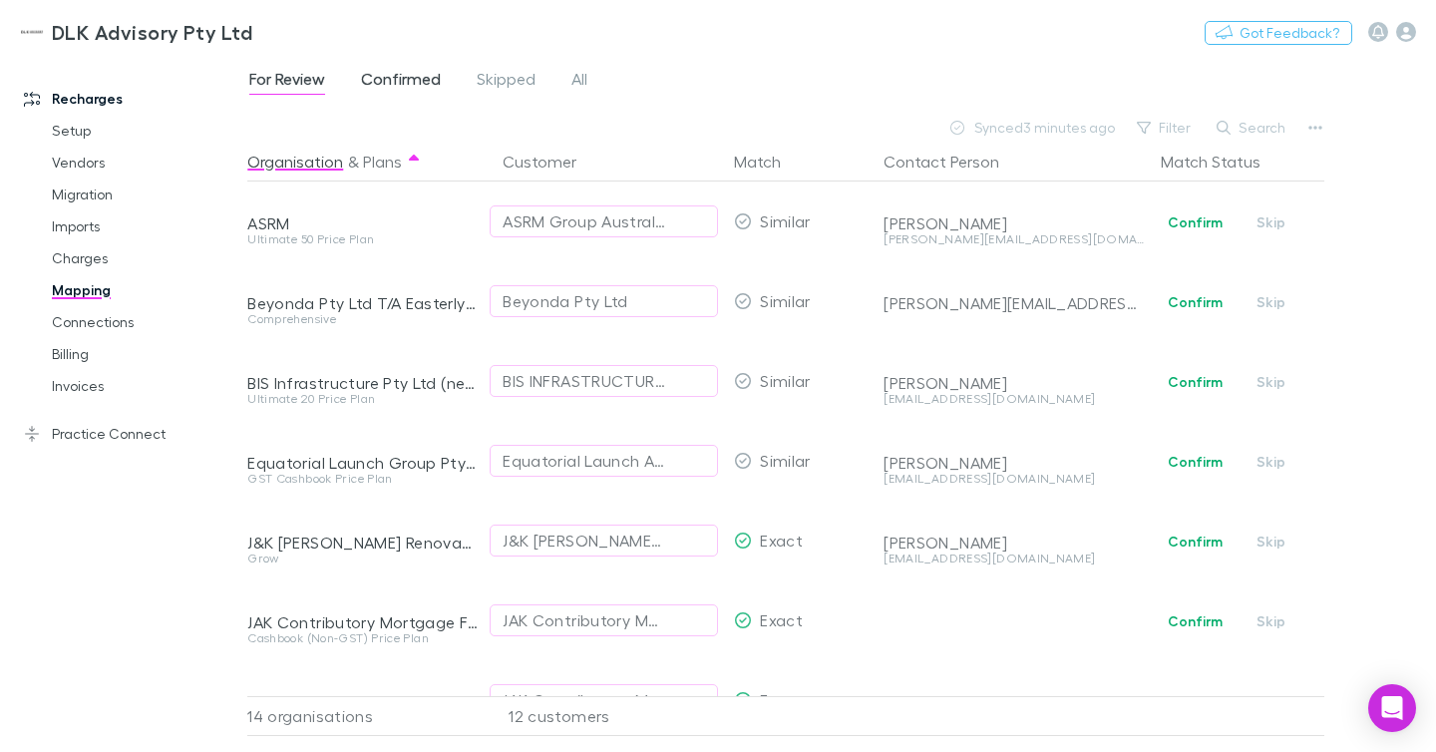
click at [422, 83] on span "Confirmed" at bounding box center [401, 82] width 80 height 26
